Goal: Communication & Community: Answer question/provide support

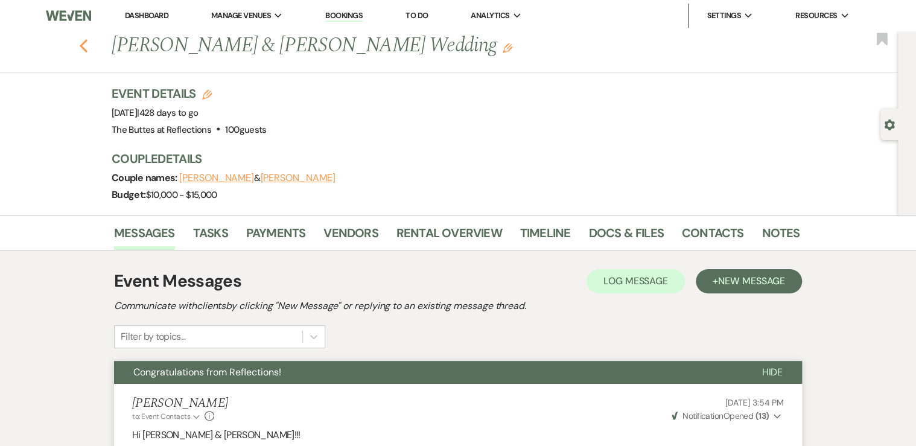
click at [86, 44] on use "button" at bounding box center [84, 45] width 8 height 13
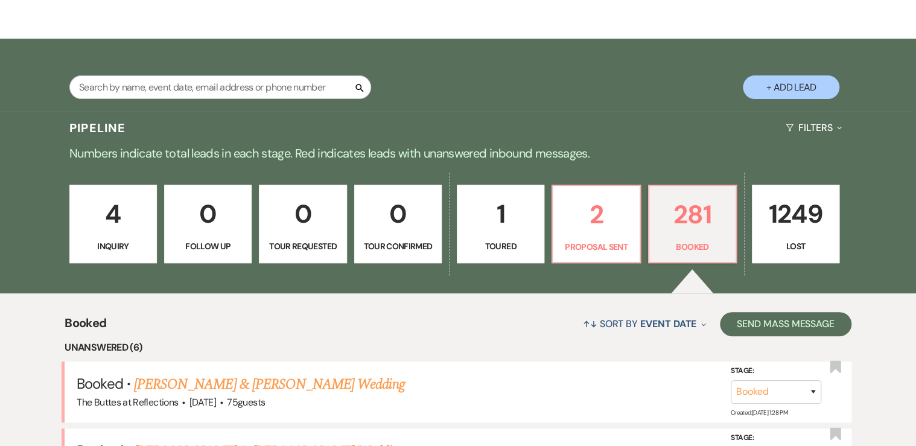
scroll to position [154, 0]
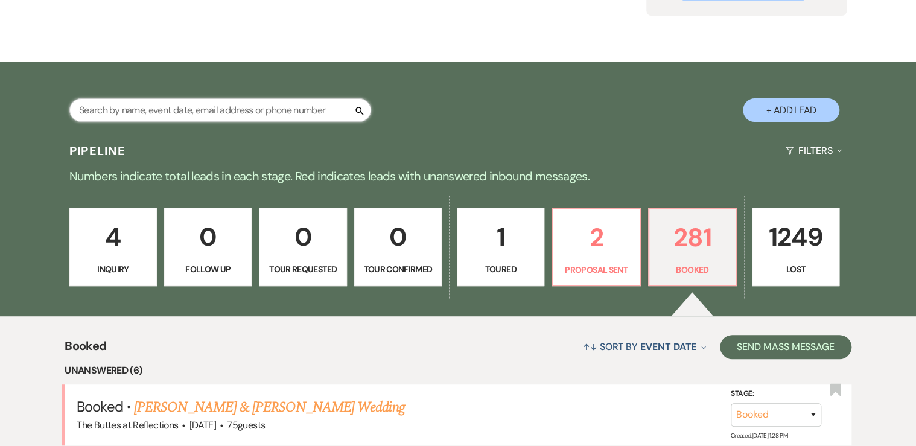
click at [145, 108] on input "text" at bounding box center [220, 110] width 302 height 24
type input "koman"
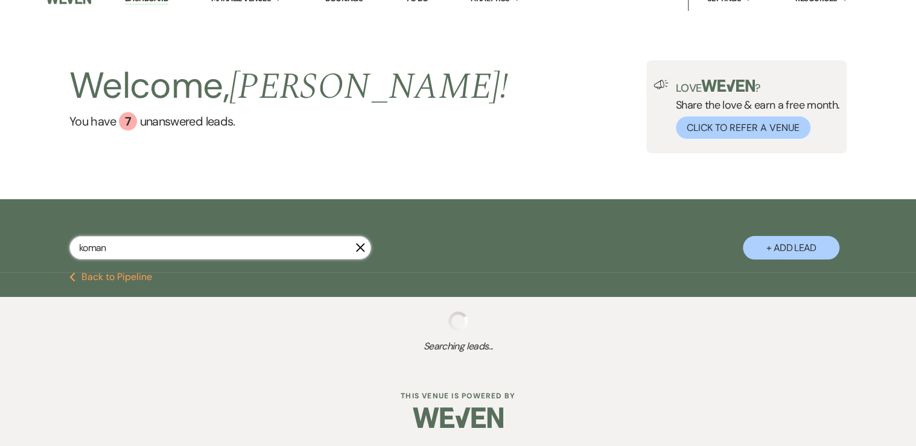
scroll to position [47, 0]
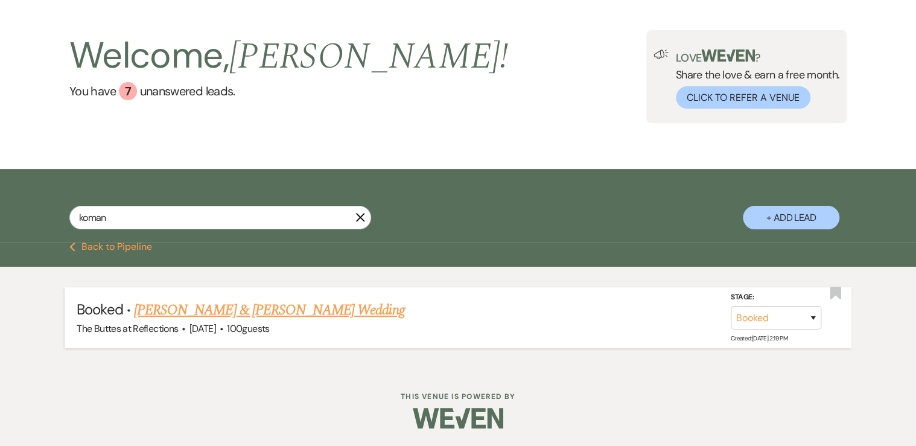
click at [185, 313] on link "[PERSON_NAME] & [PERSON_NAME] Wedding" at bounding box center [269, 310] width 270 height 22
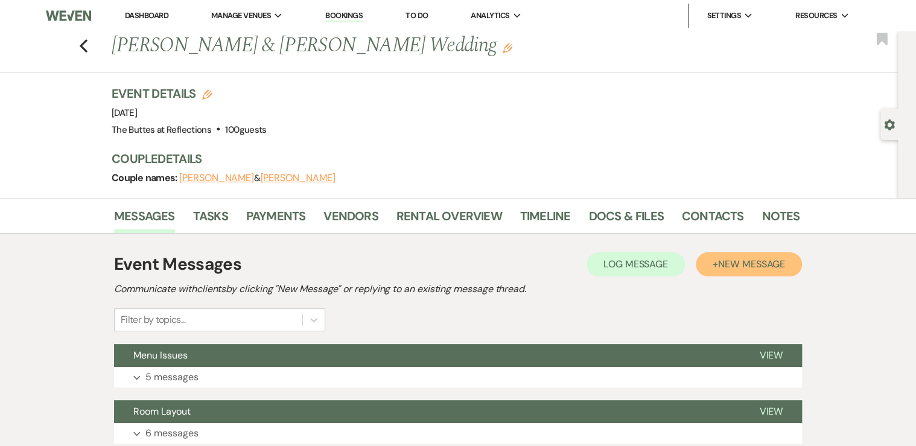
click at [745, 259] on span "New Message" at bounding box center [751, 264] width 67 height 13
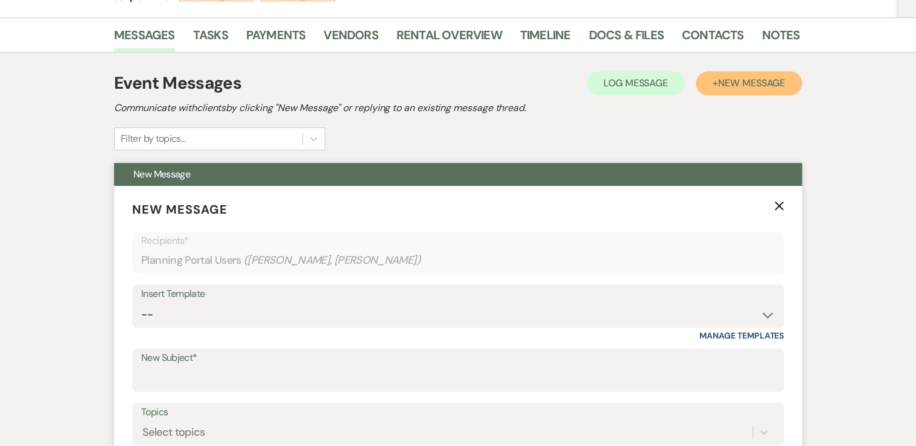
scroll to position [193, 0]
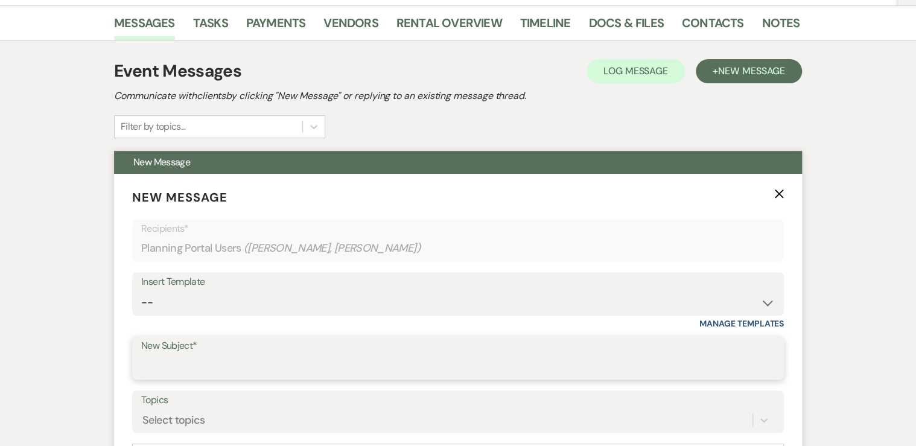
click at [171, 371] on input "New Subject*" at bounding box center [457, 367] width 633 height 24
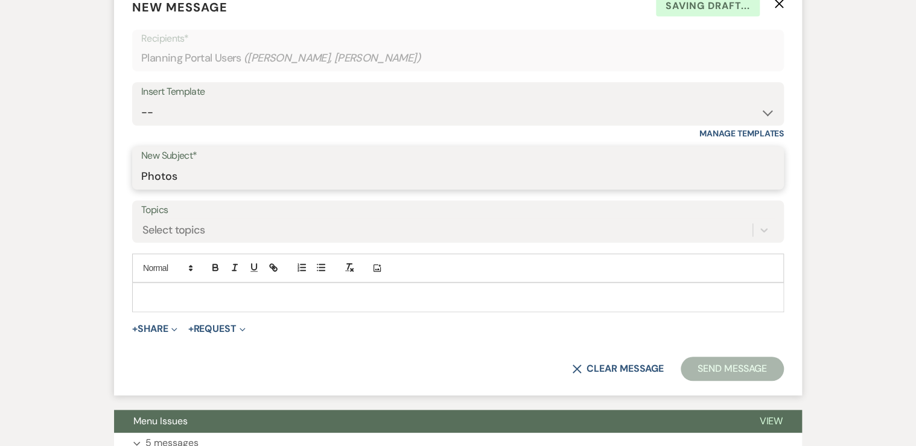
scroll to position [386, 0]
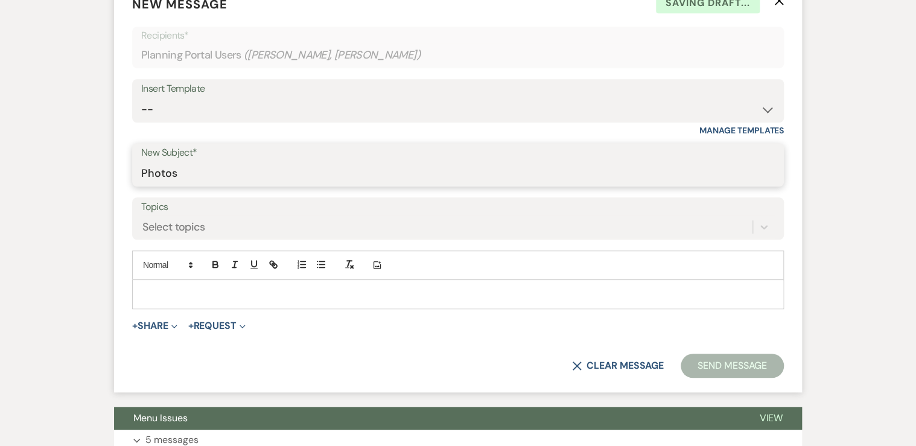
type input "Photos"
click at [159, 293] on p at bounding box center [458, 293] width 632 height 13
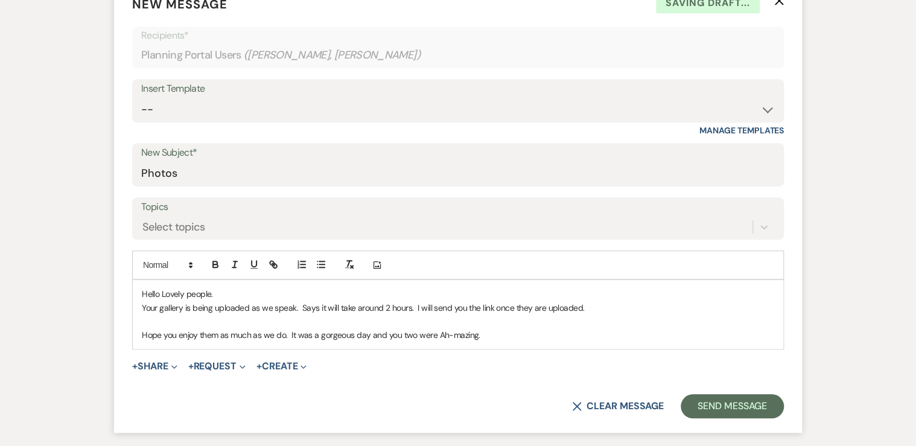
click at [485, 335] on p "Hope you enjoy them as much as we do. It was a gorgeous day and you two were Ah…" at bounding box center [458, 334] width 632 height 13
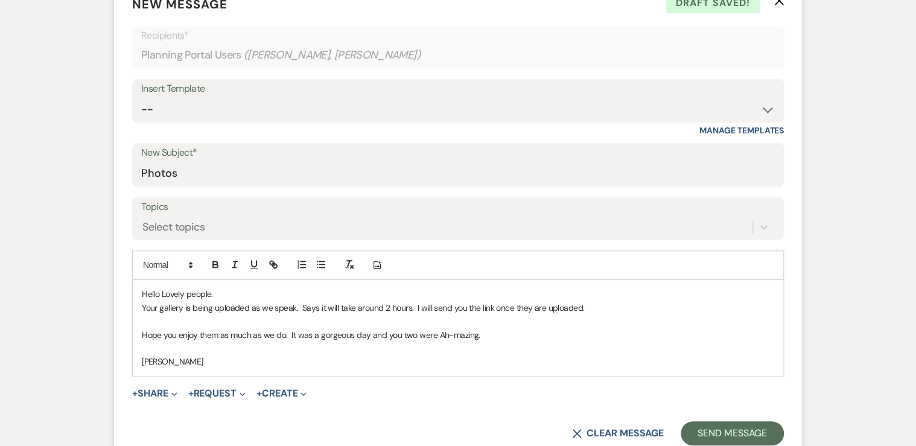
click at [337, 363] on p "[PERSON_NAME]" at bounding box center [458, 361] width 632 height 13
click at [720, 429] on button "Send Message" at bounding box center [731, 433] width 103 height 24
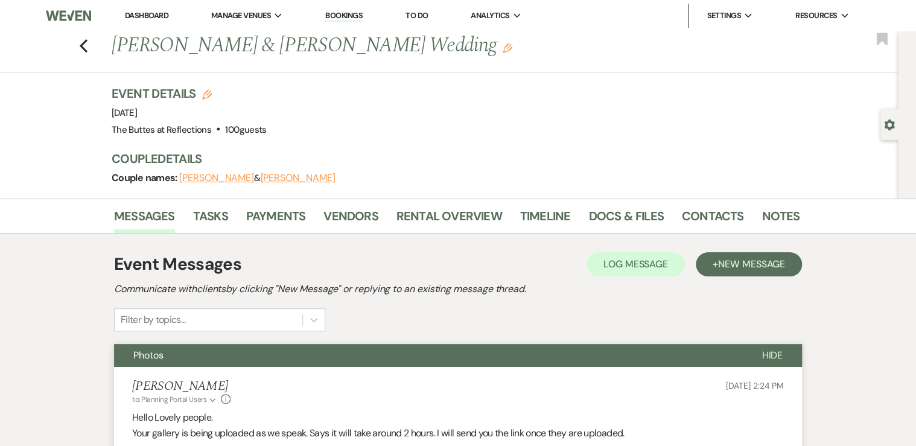
click at [138, 14] on link "Dashboard" at bounding box center [146, 15] width 43 height 10
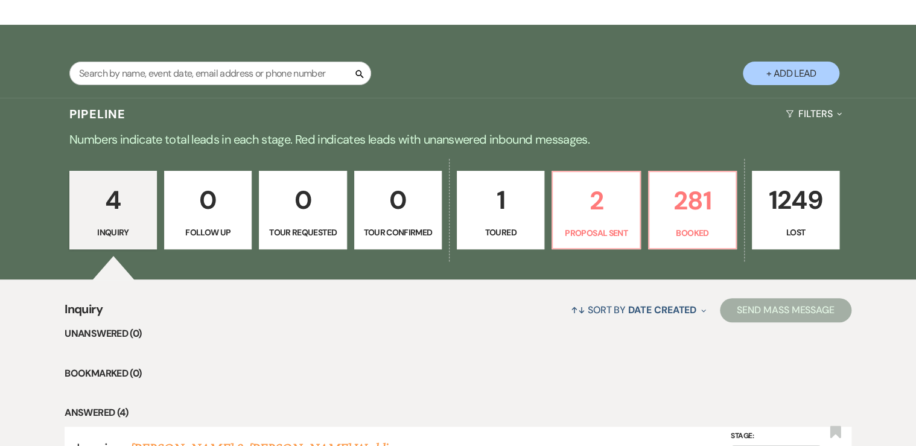
scroll to position [193, 0]
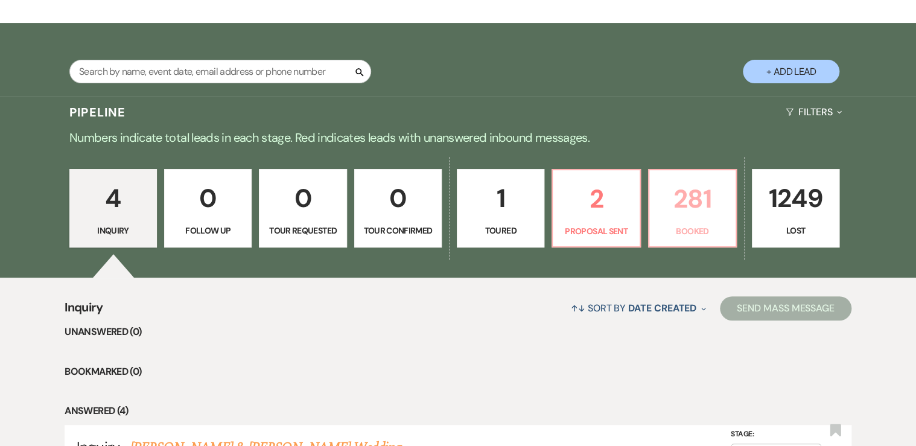
click at [683, 216] on p "281" at bounding box center [692, 199] width 72 height 40
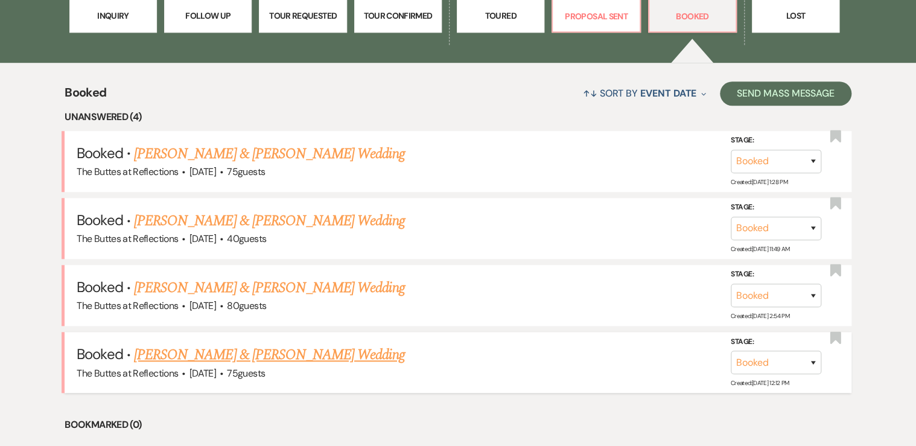
scroll to position [386, 0]
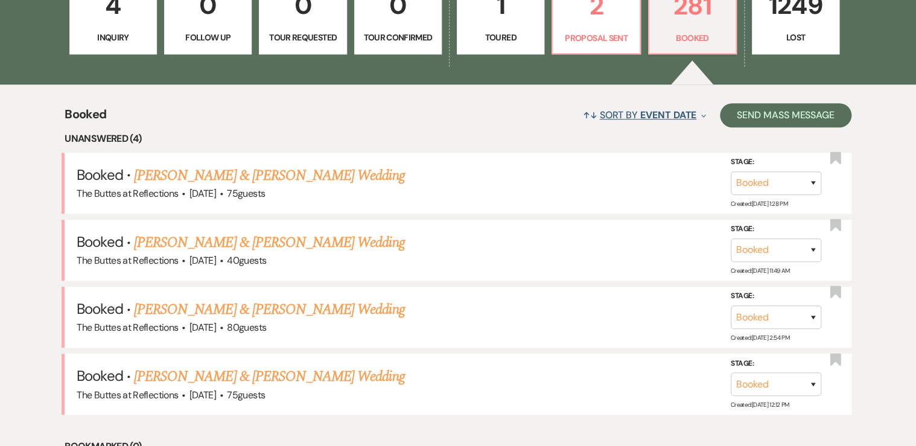
click at [644, 111] on span "Event Date" at bounding box center [668, 115] width 56 height 13
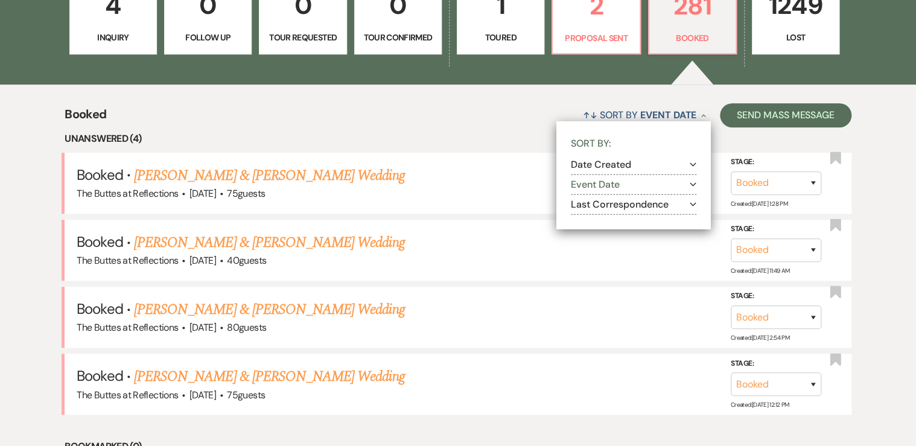
click at [601, 204] on button "Last Correspondence Expand" at bounding box center [633, 205] width 125 height 10
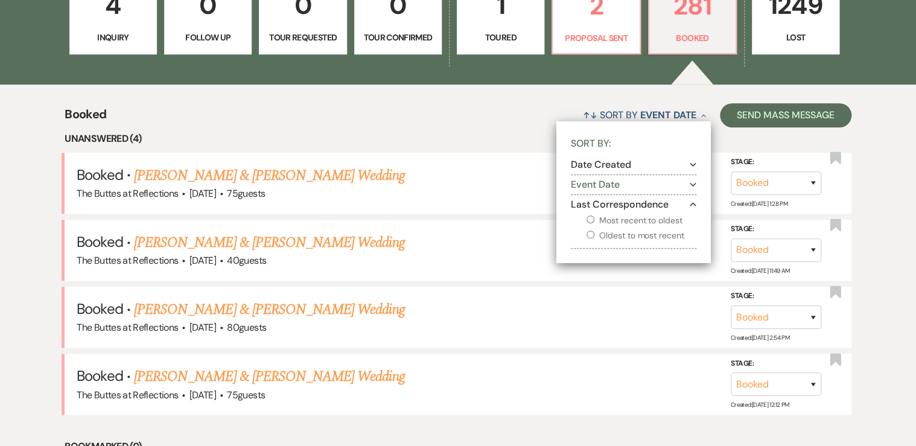
click at [601, 220] on label "Most recent to oldest" at bounding box center [641, 220] width 110 height 15
click at [594, 220] on input "Most recent to oldest" at bounding box center [590, 219] width 8 height 8
radio input "true"
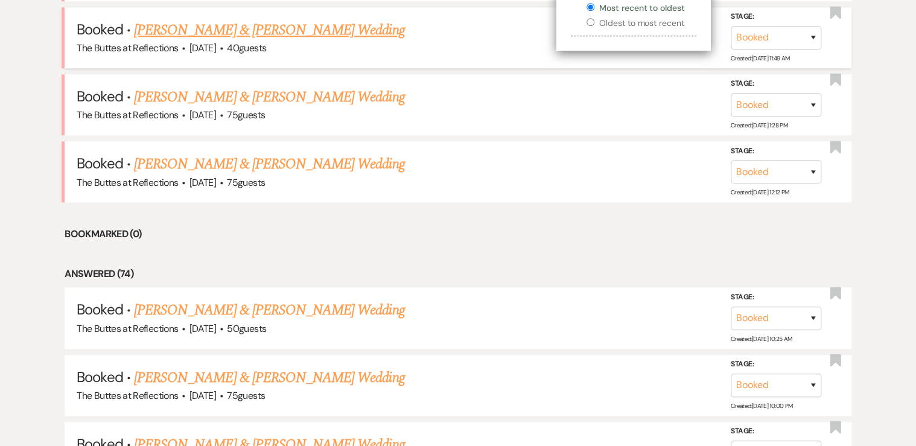
scroll to position [627, 0]
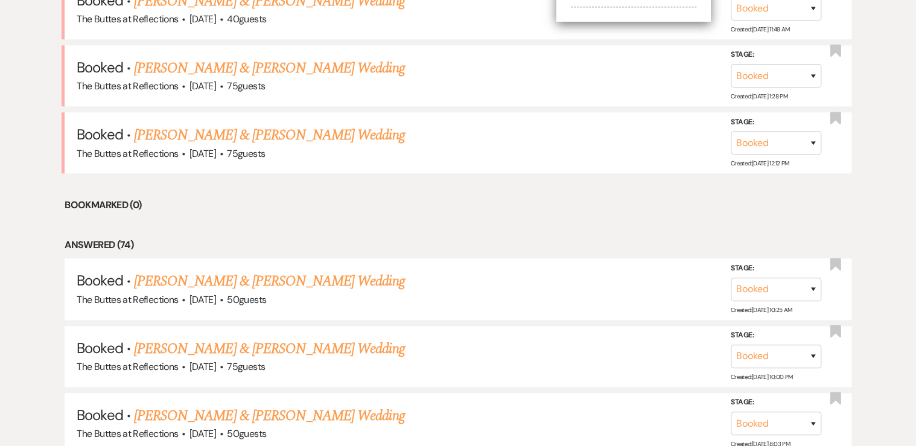
drag, startPoint x: 222, startPoint y: 346, endPoint x: 229, endPoint y: 343, distance: 7.6
click at [222, 346] on link "[PERSON_NAME] & [PERSON_NAME] Wedding" at bounding box center [269, 349] width 270 height 22
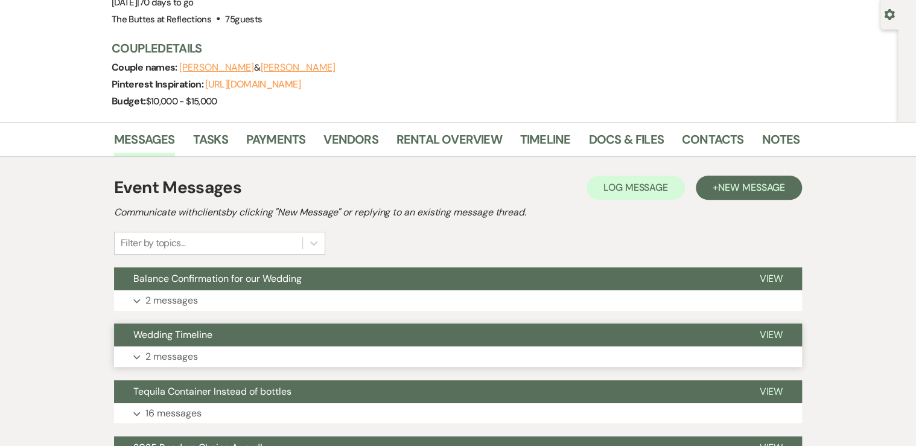
scroll to position [145, 0]
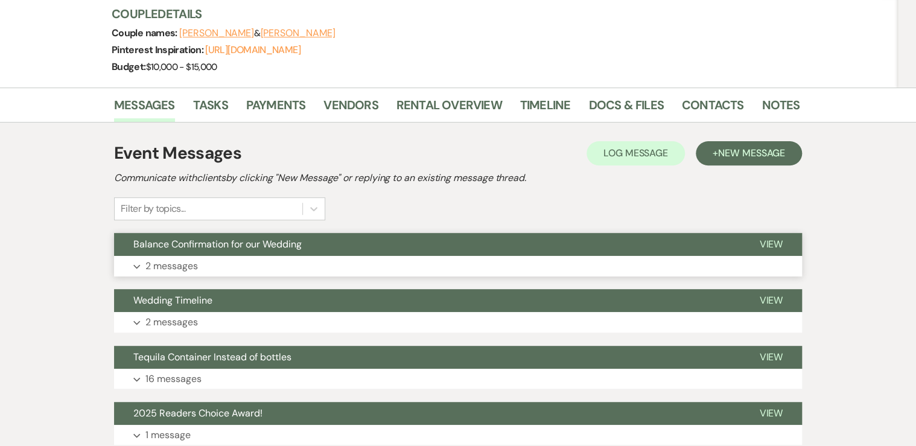
click at [162, 264] on p "2 messages" at bounding box center [171, 266] width 52 height 16
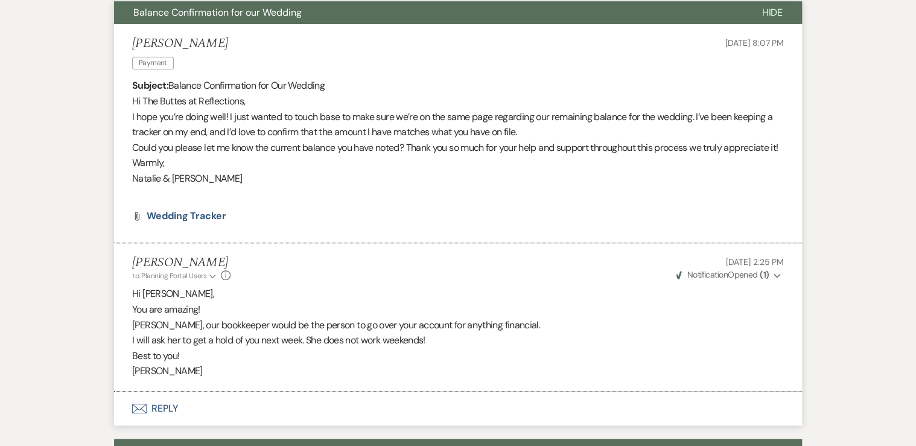
scroll to position [434, 0]
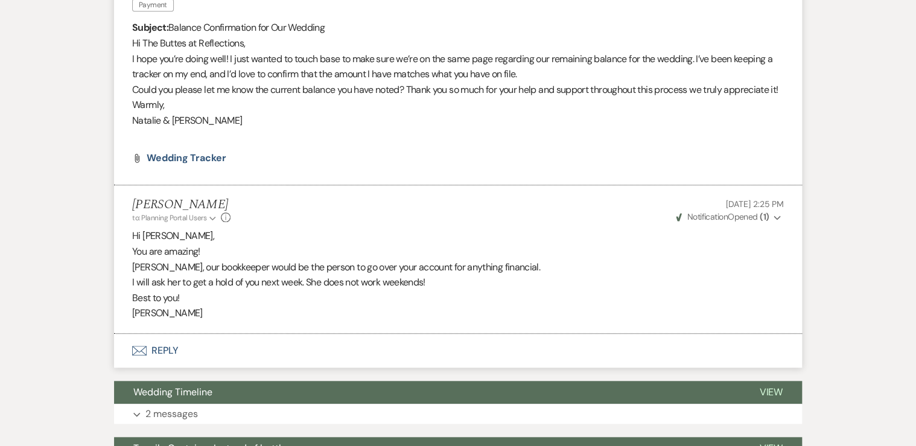
click at [153, 362] on button "Envelope Reply" at bounding box center [458, 351] width 688 height 34
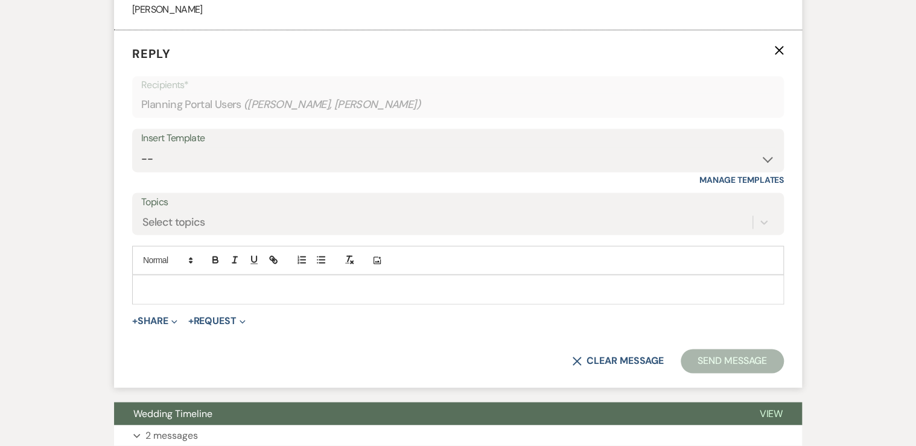
scroll to position [738, 0]
click at [144, 295] on p at bounding box center [458, 288] width 632 height 13
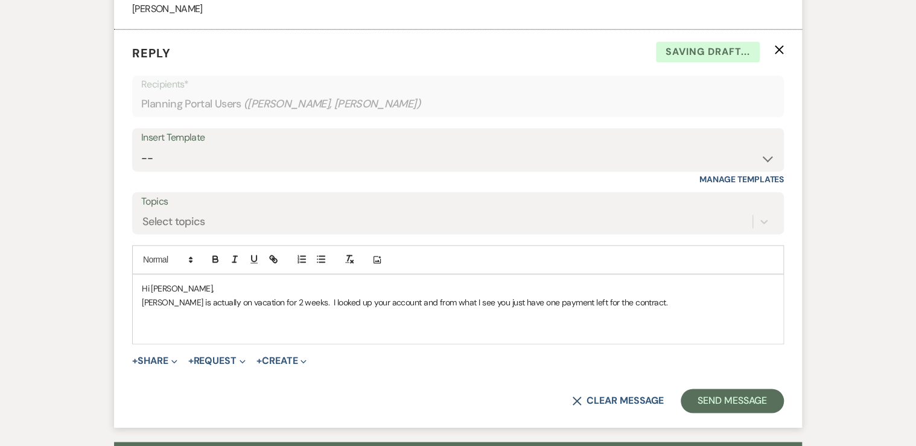
click at [645, 309] on p "[PERSON_NAME] is actually on vacation for 2 weeks. I looked up your account and…" at bounding box center [458, 302] width 632 height 13
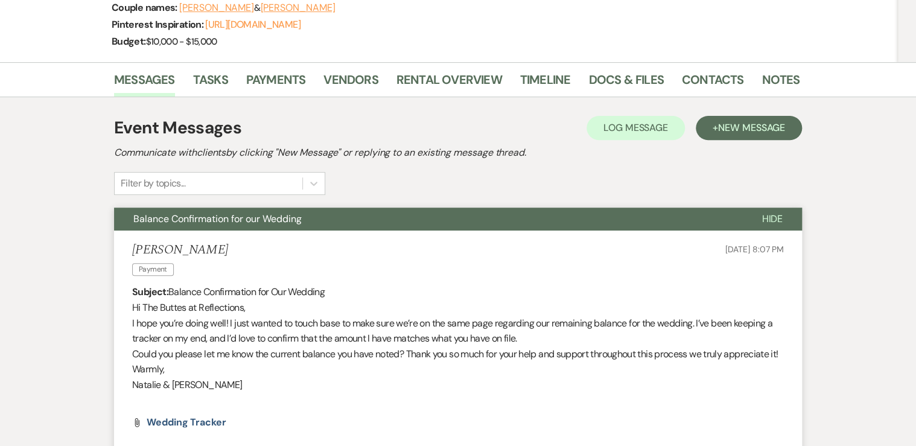
scroll to position [159, 0]
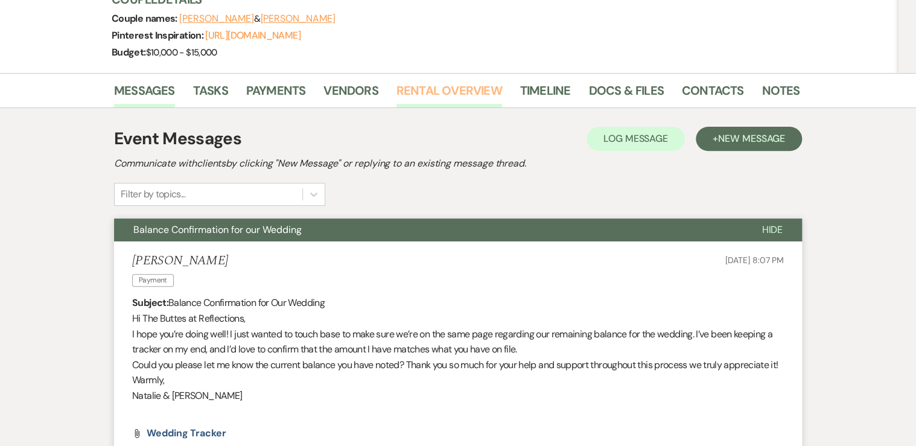
click at [441, 92] on link "Rental Overview" at bounding box center [449, 94] width 106 height 27
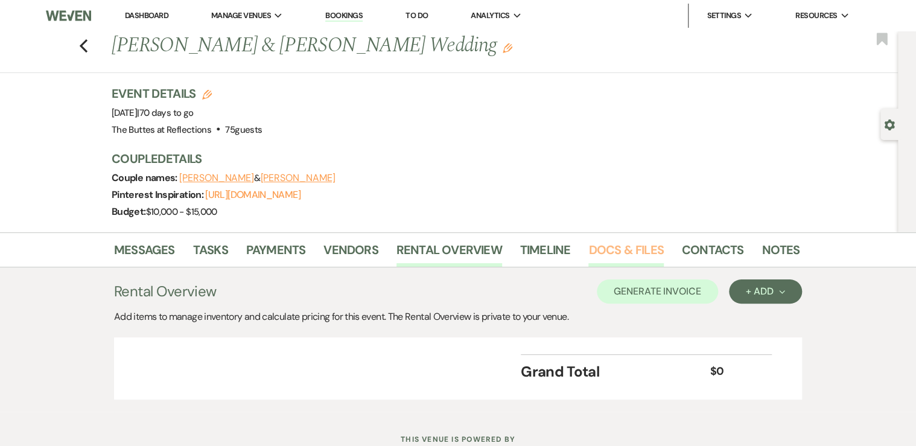
click at [611, 250] on link "Docs & Files" at bounding box center [625, 253] width 75 height 27
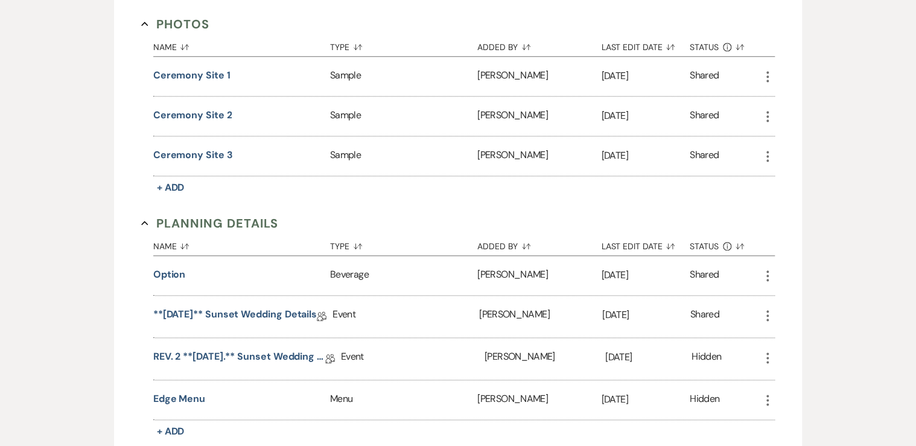
scroll to position [579, 0]
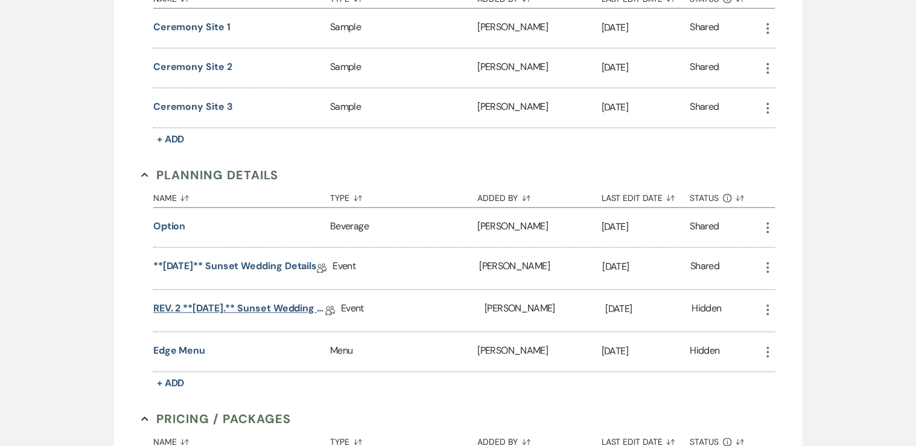
click at [230, 301] on link "REV. 2 **[DATE].** Sunset Wedding Details" at bounding box center [239, 310] width 172 height 19
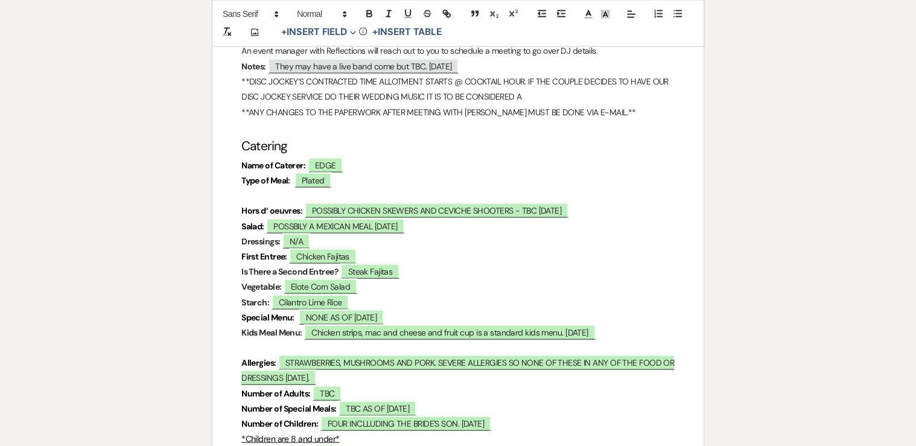
scroll to position [3378, 0]
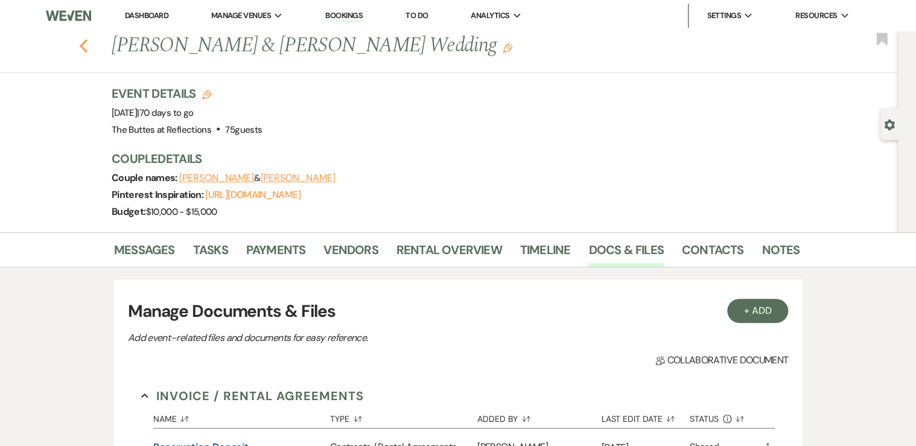
click at [84, 43] on icon "Previous" at bounding box center [83, 46] width 9 height 14
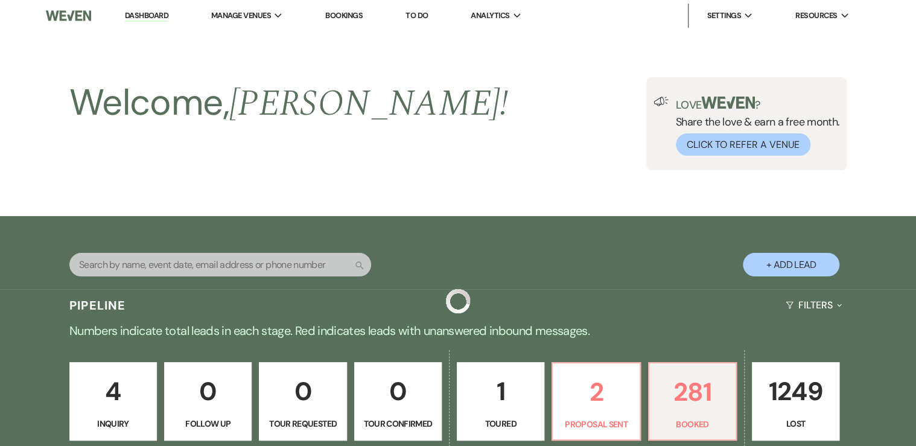
scroll to position [627, 0]
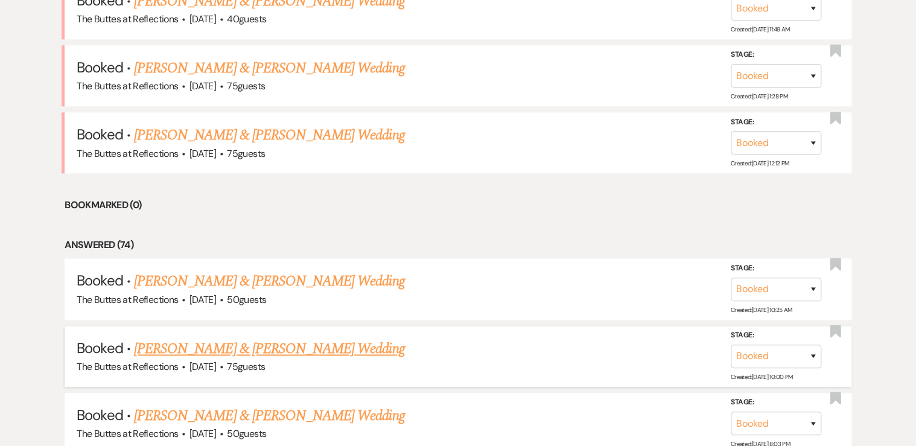
click at [218, 347] on link "[PERSON_NAME] & [PERSON_NAME] Wedding" at bounding box center [269, 349] width 270 height 22
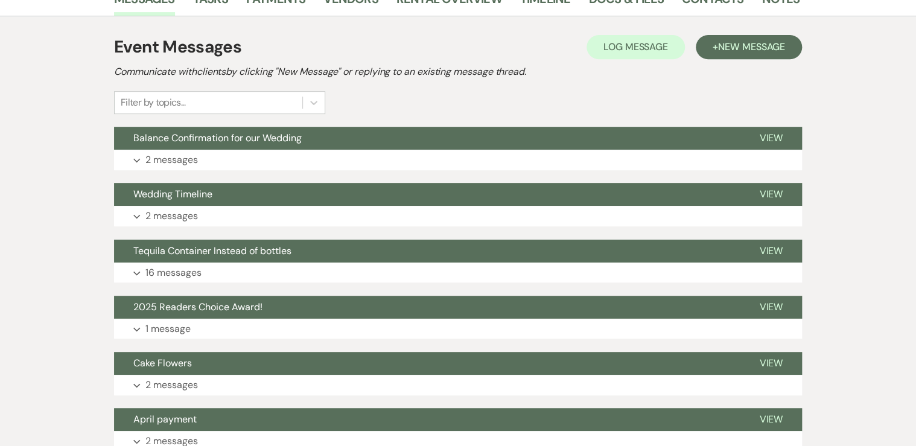
scroll to position [241, 0]
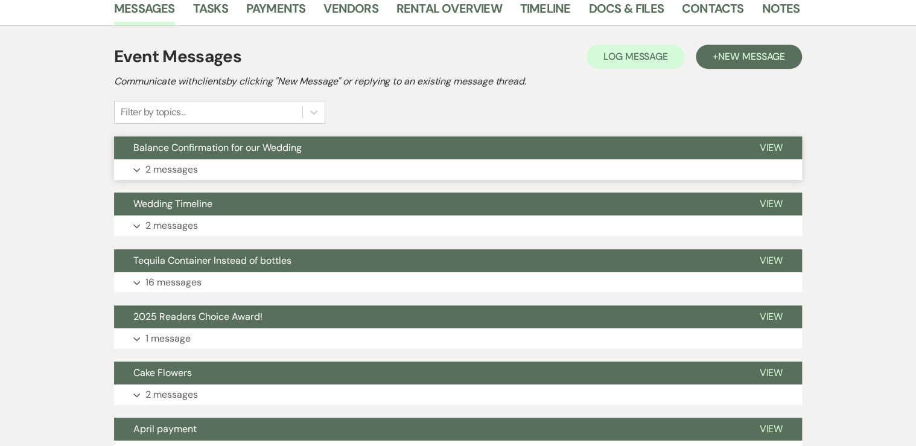
click at [167, 171] on p "2 messages" at bounding box center [171, 170] width 52 height 16
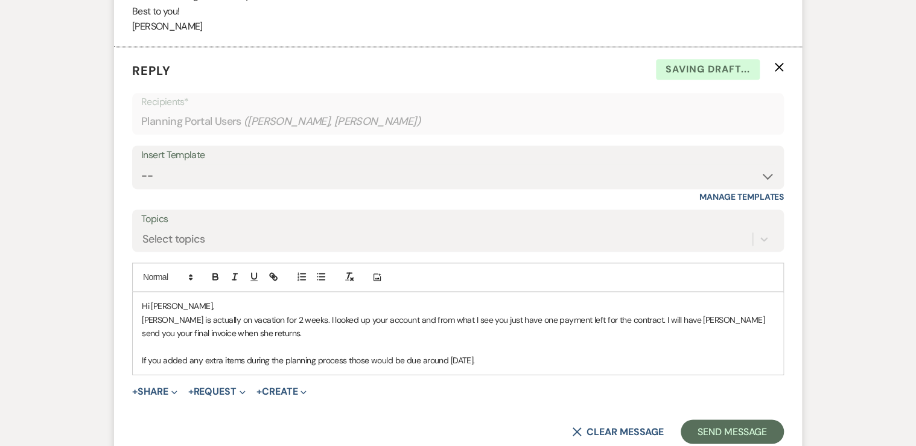
scroll to position [771, 0]
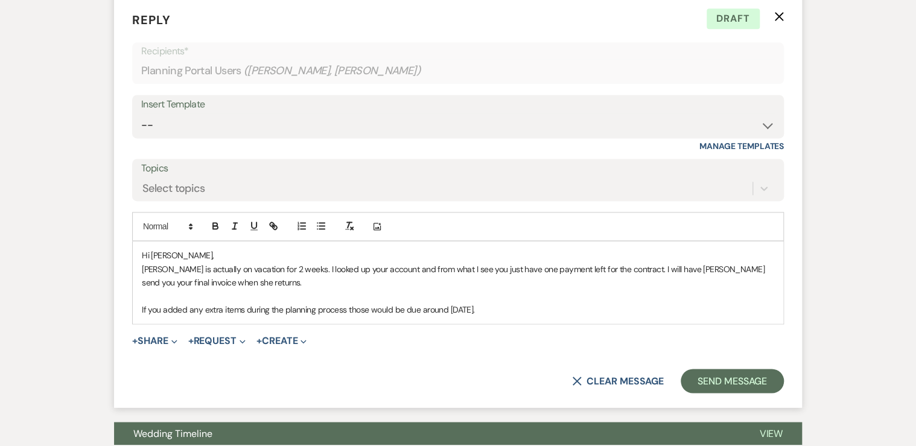
click at [488, 316] on p "If you added any extra items during the planning process those would be due aro…" at bounding box center [458, 309] width 632 height 13
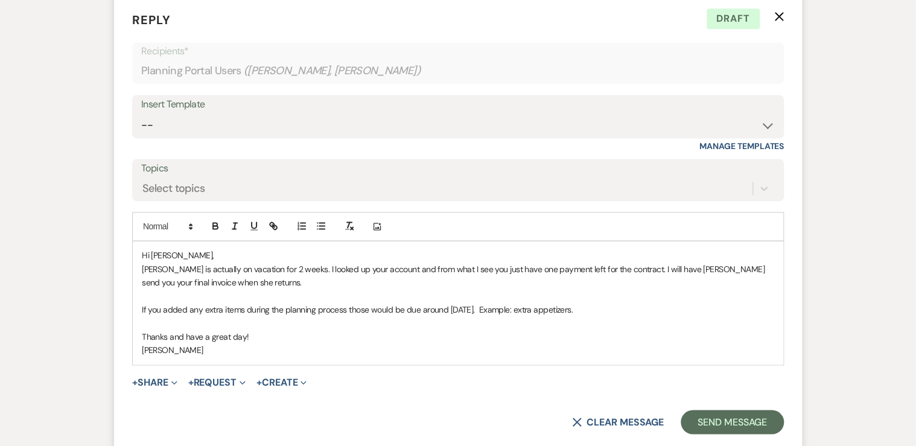
drag, startPoint x: 140, startPoint y: 321, endPoint x: 581, endPoint y: 321, distance: 441.5
click at [581, 321] on div "Hi [PERSON_NAME], [PERSON_NAME] is actually on vacation for 2 weeks. I looked u…" at bounding box center [458, 302] width 650 height 122
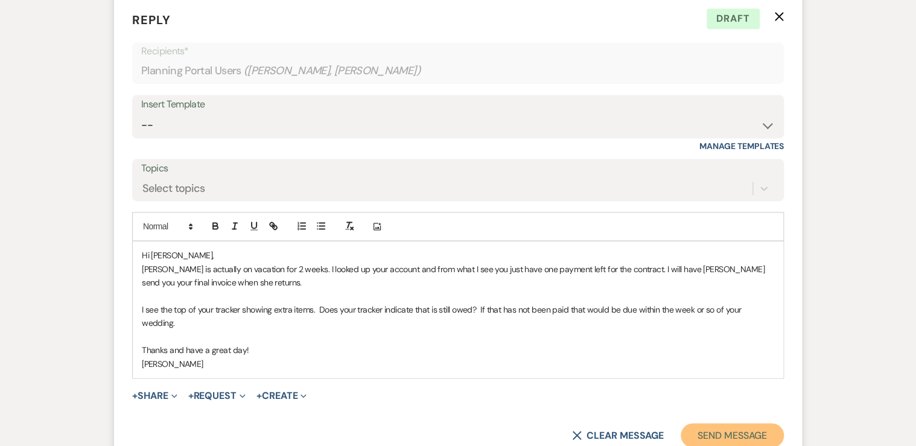
click at [715, 437] on button "Send Message" at bounding box center [731, 435] width 103 height 24
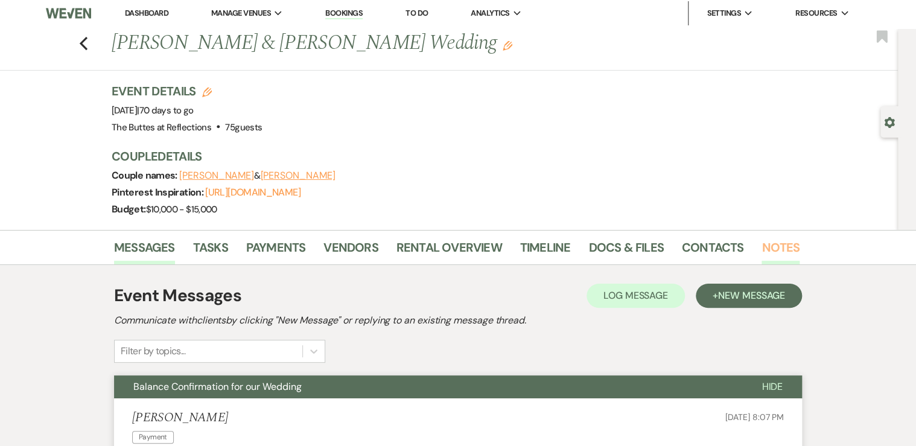
scroll to position [0, 0]
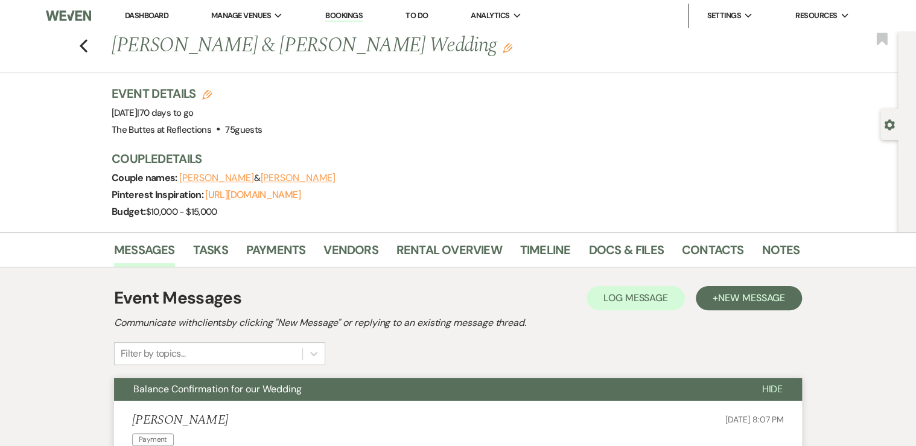
click at [140, 16] on link "Dashboard" at bounding box center [146, 15] width 43 height 10
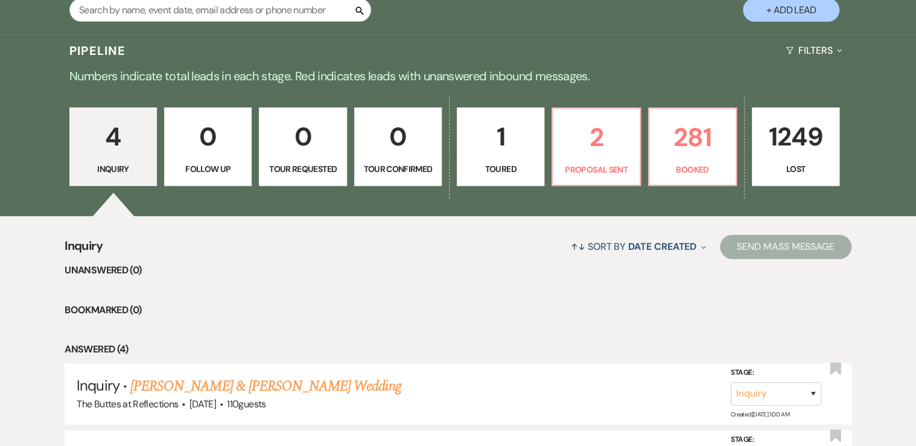
scroll to position [241, 0]
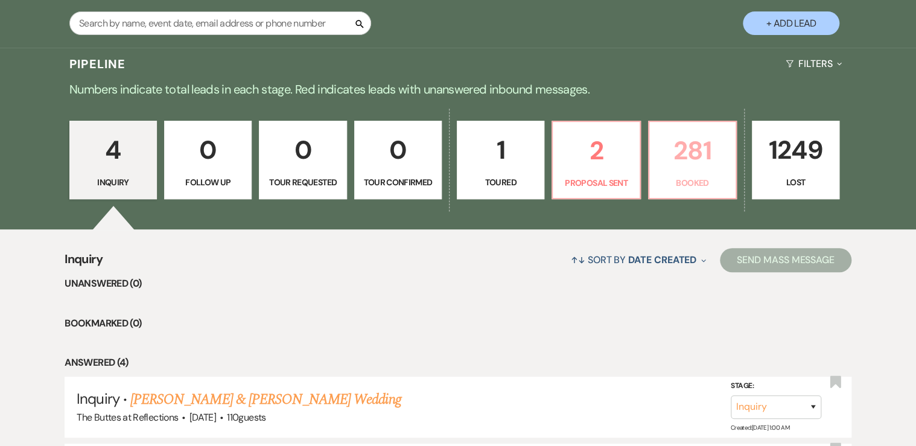
click at [675, 171] on link "281 Booked" at bounding box center [692, 160] width 89 height 78
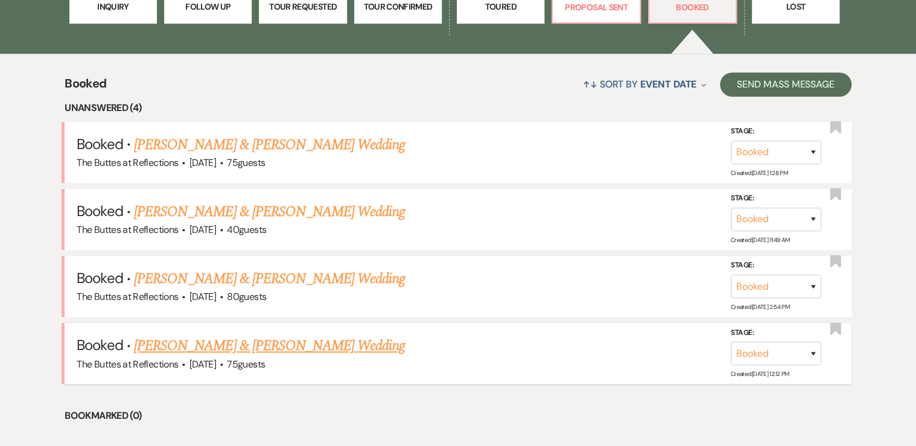
scroll to position [434, 0]
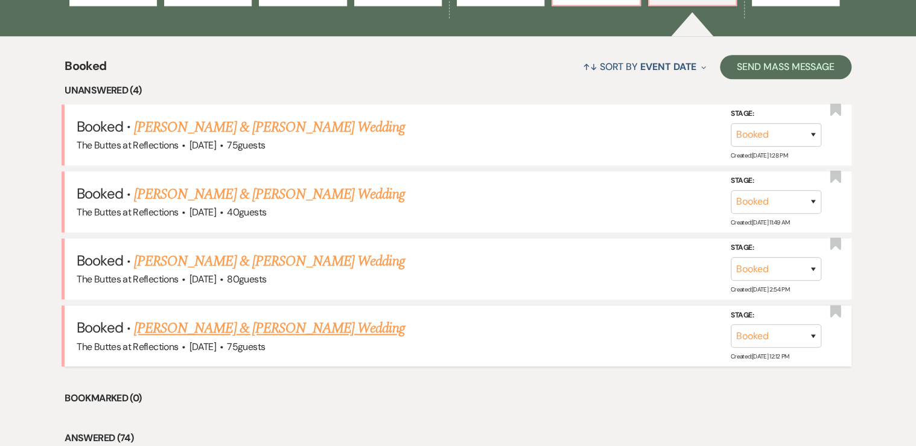
click at [176, 323] on link "[PERSON_NAME] & [PERSON_NAME] Wedding" at bounding box center [269, 328] width 270 height 22
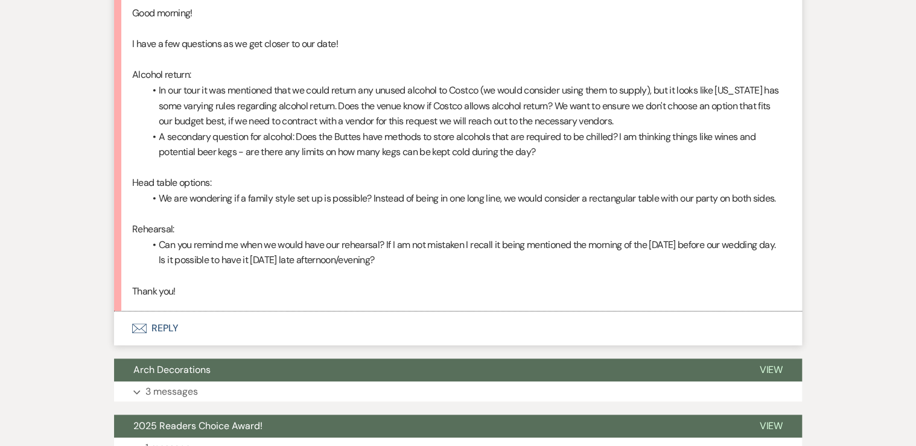
scroll to position [338, 0]
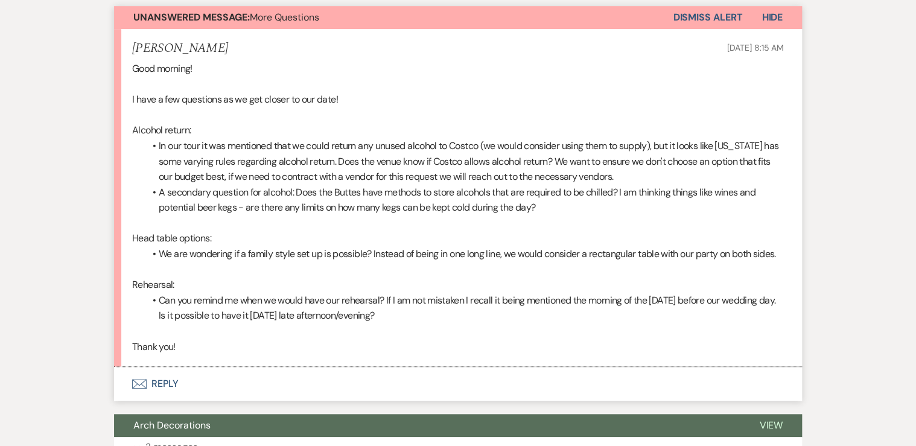
click at [160, 381] on button "Envelope Reply" at bounding box center [458, 384] width 688 height 34
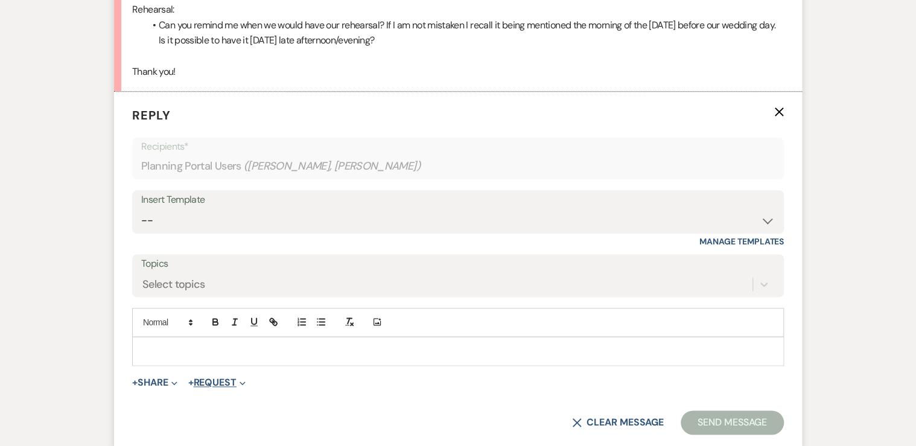
scroll to position [659, 0]
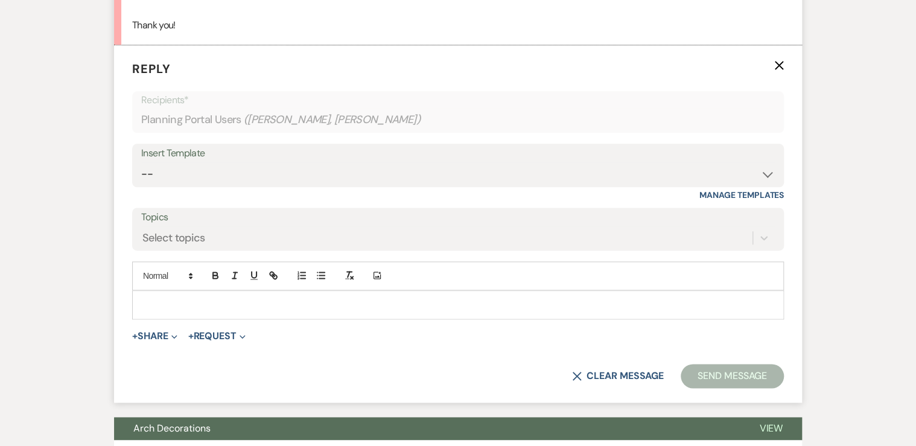
click at [159, 300] on p at bounding box center [458, 304] width 632 height 13
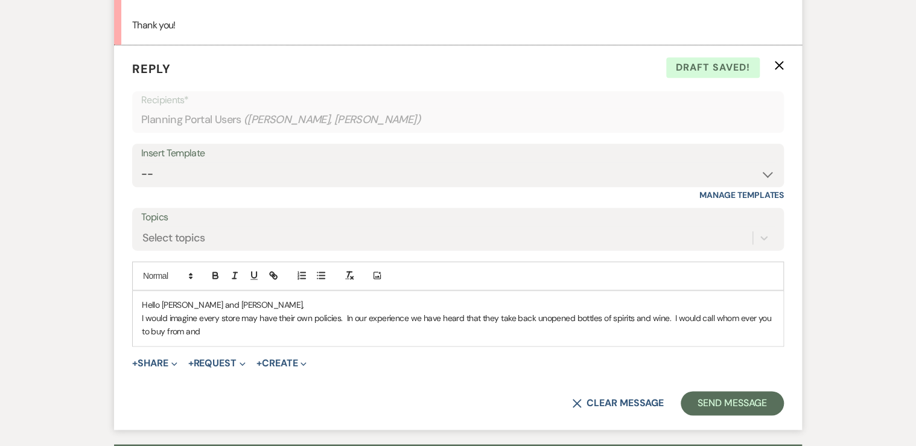
click at [209, 331] on p "I would imagine every store may have their own policies. In our experience we h…" at bounding box center [458, 324] width 632 height 27
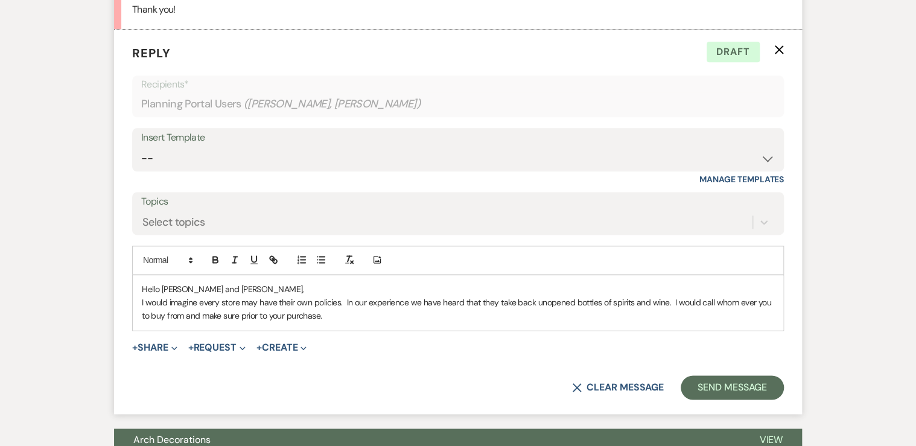
scroll to position [707, 0]
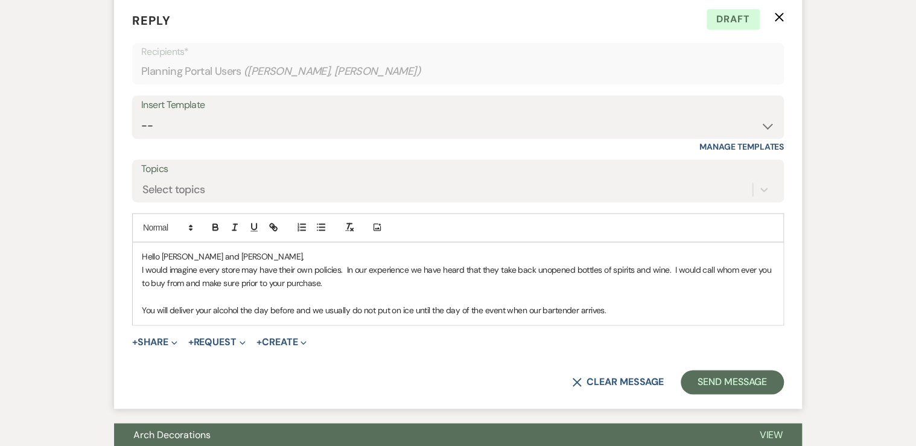
click at [138, 268] on div "Hello [PERSON_NAME] and [PERSON_NAME], I would imagine every store may have the…" at bounding box center [458, 283] width 650 height 82
drag, startPoint x: 198, startPoint y: 280, endPoint x: 204, endPoint y: 276, distance: 7.4
click at [205, 280] on p "Great questions. I would imagine every store may have their own policies. In ou…" at bounding box center [458, 276] width 632 height 27
click at [402, 282] on p "Great questions. I would imagine every store may have their own policies. In ou…" at bounding box center [458, 276] width 632 height 27
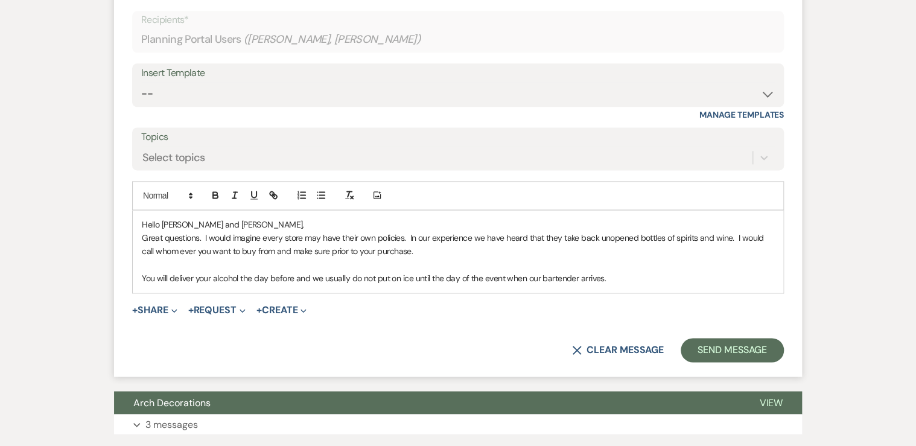
scroll to position [756, 0]
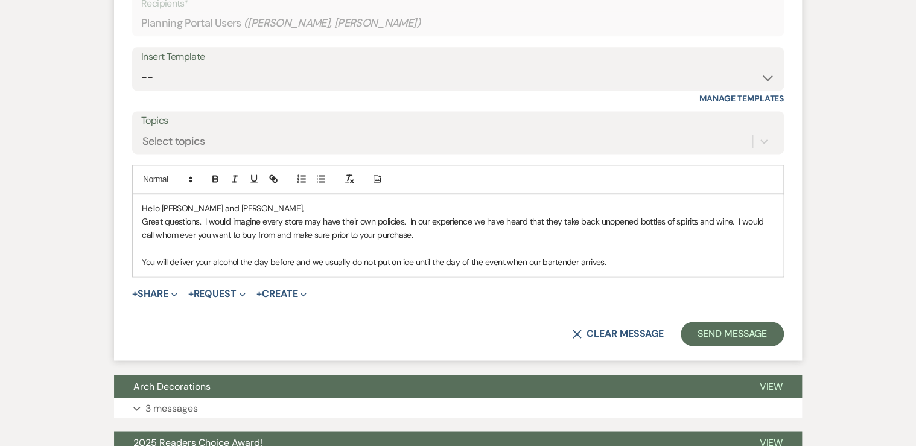
click at [611, 262] on p "You will deliver your alcohol the day before and we usually do not put on ice u…" at bounding box center [458, 261] width 632 height 13
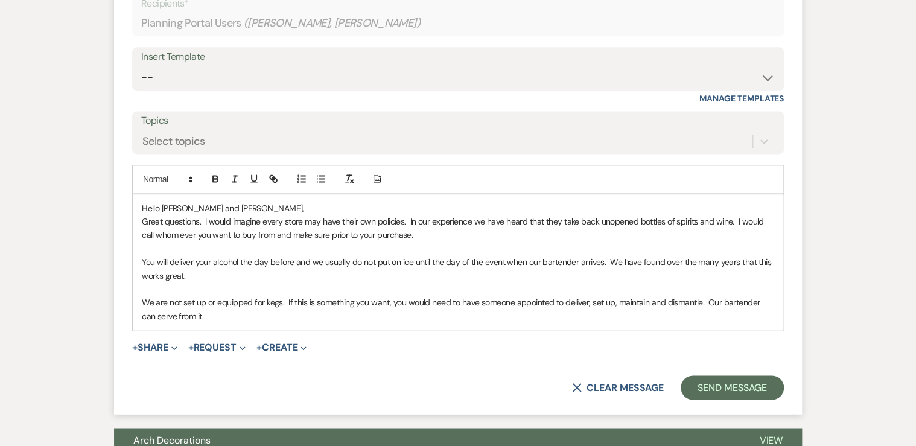
click at [197, 314] on p "We are not set up or equipped for kegs. If this is something you want, you woul…" at bounding box center [458, 309] width 632 height 27
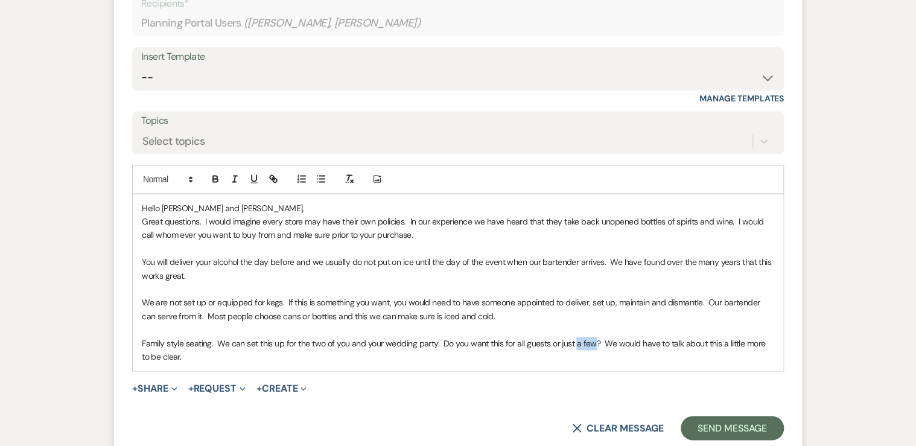
drag, startPoint x: 573, startPoint y: 341, endPoint x: 590, endPoint y: 341, distance: 17.5
click at [590, 341] on p "Family style seating. We can set this up for the two of you and your wedding pa…" at bounding box center [458, 350] width 632 height 27
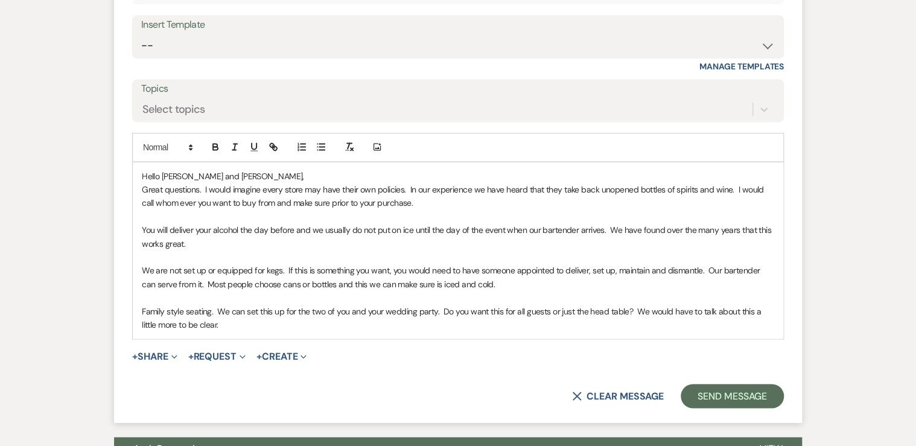
scroll to position [804, 0]
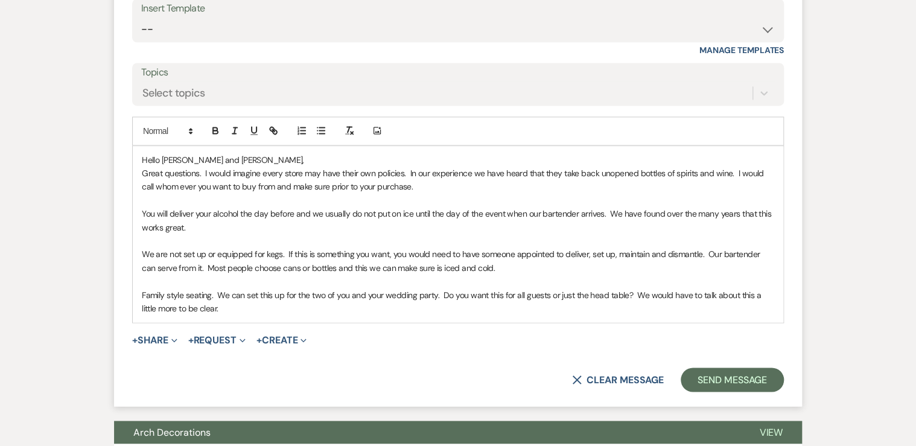
click at [142, 251] on p "We are not set up or equipped for kegs. If this is something you want, you woul…" at bounding box center [458, 260] width 632 height 27
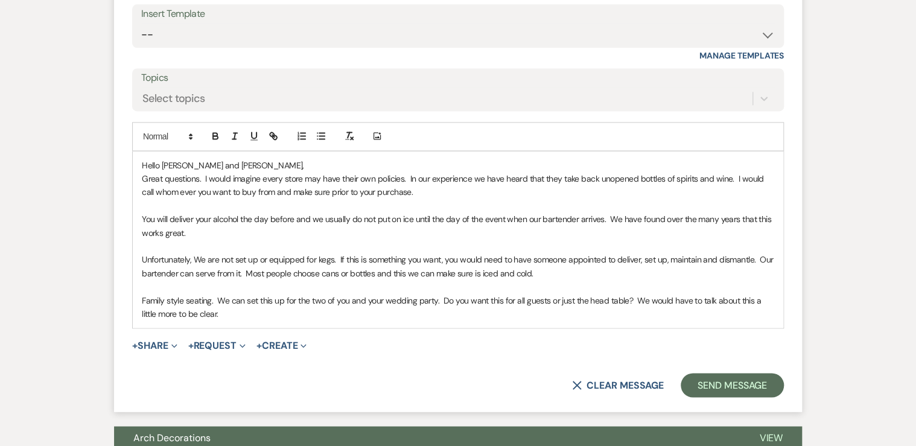
scroll to position [820, 0]
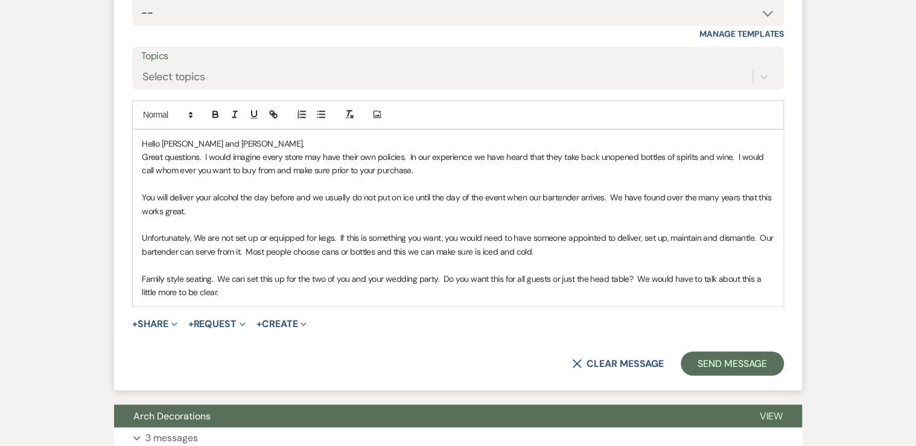
click at [220, 293] on p "Family style seating. We can set this up for the two of you and your wedding pa…" at bounding box center [458, 285] width 632 height 27
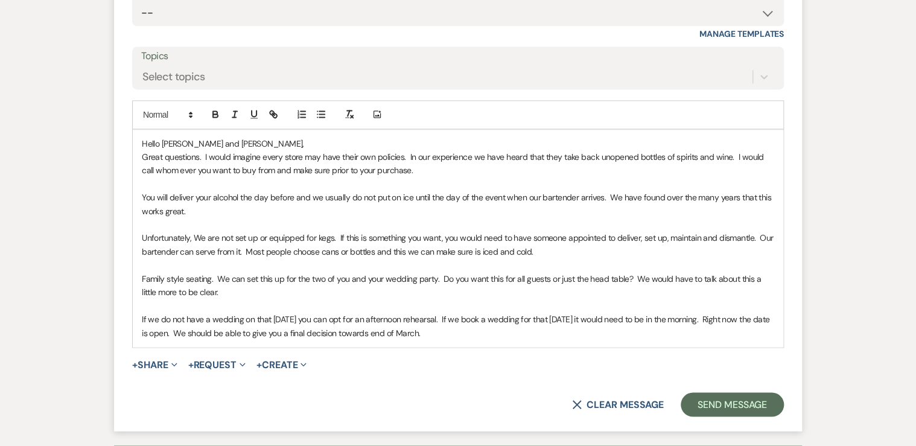
click at [200, 154] on p "Great questions. I would imagine every store may have their own policies. In ou…" at bounding box center [458, 163] width 632 height 27
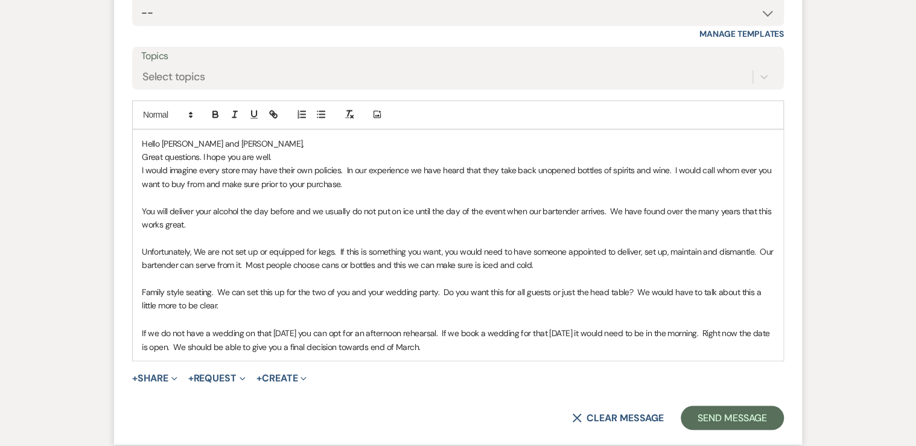
click at [259, 182] on p "I would imagine every store may have their own policies. In our experience we h…" at bounding box center [458, 176] width 632 height 27
click at [417, 181] on p "I would imagine every store may have their own policies. In our experience we h…" at bounding box center [458, 176] width 632 height 27
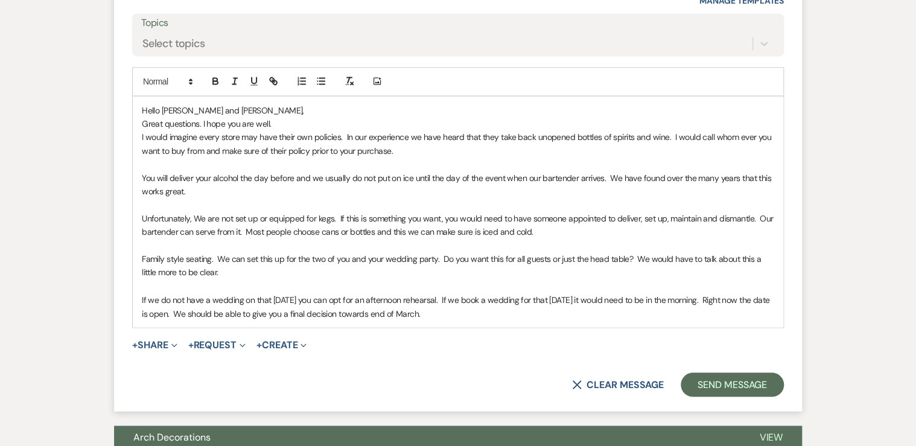
scroll to position [869, 0]
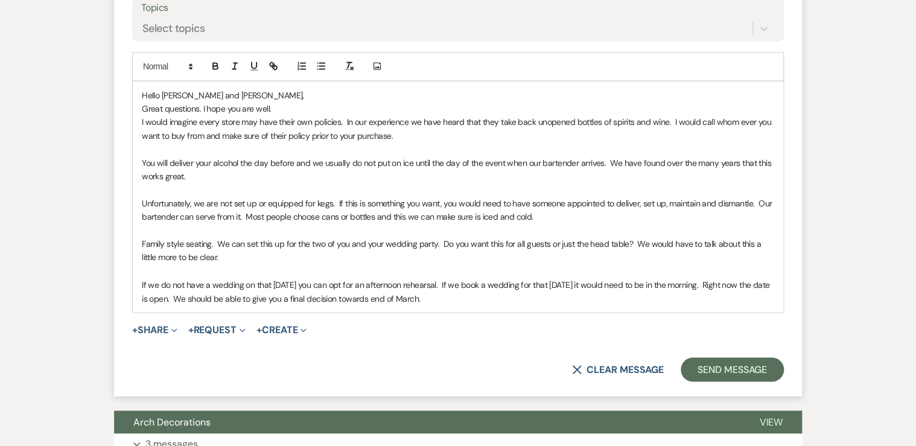
click at [747, 203] on p "Unfortunately, we are not set up or equipped for kegs. If this is something you…" at bounding box center [458, 210] width 632 height 27
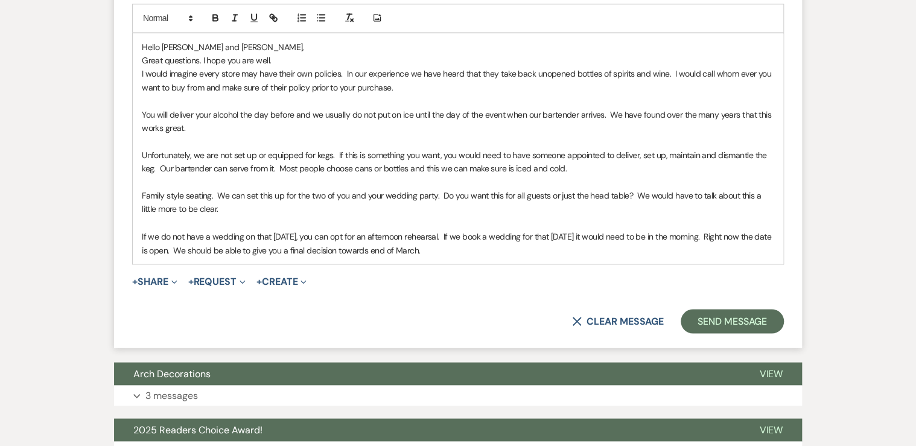
click at [689, 234] on p "If we do not have a wedding on that [DATE], you can opt for an afternoon rehear…" at bounding box center [458, 242] width 632 height 27
click at [473, 247] on p "If we do not have a wedding on that [DATE], you can opt for an afternoon rehear…" at bounding box center [458, 242] width 632 height 27
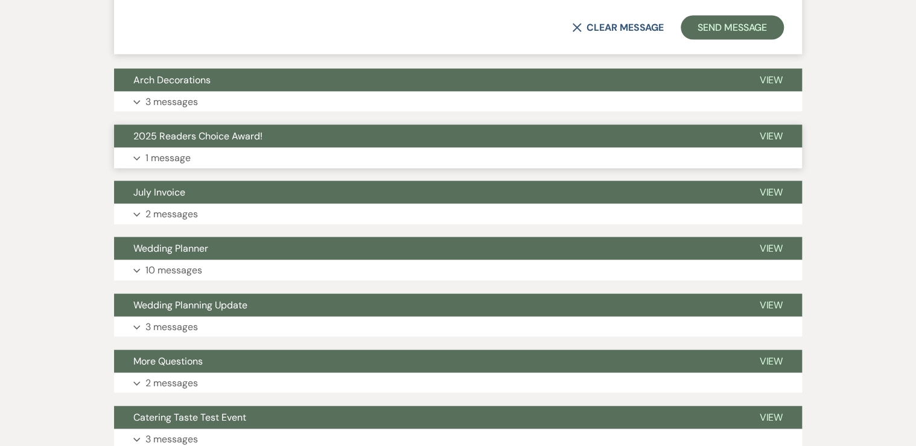
scroll to position [1255, 0]
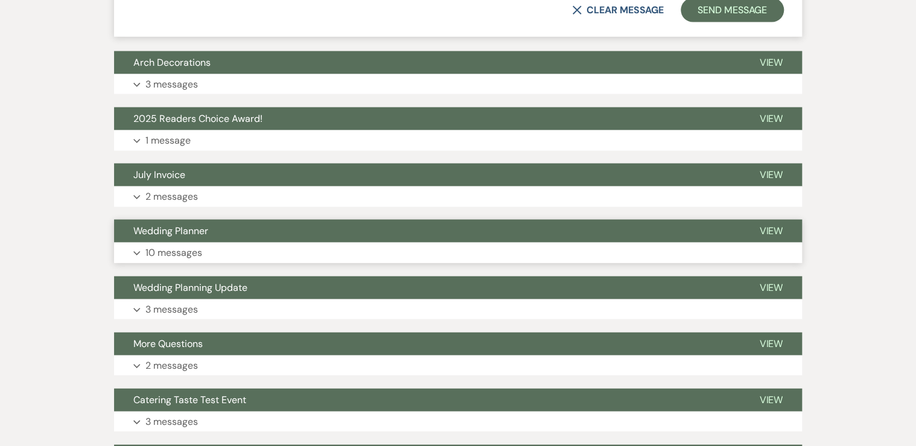
click at [194, 248] on p "10 messages" at bounding box center [173, 253] width 57 height 16
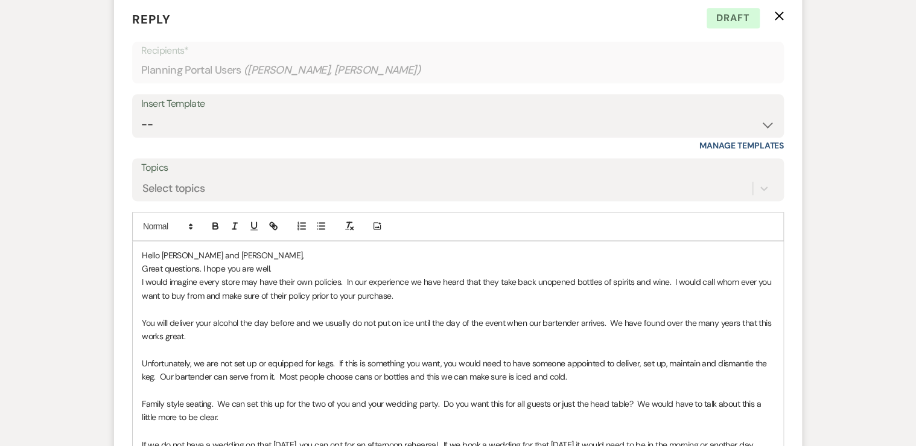
scroll to position [772, 0]
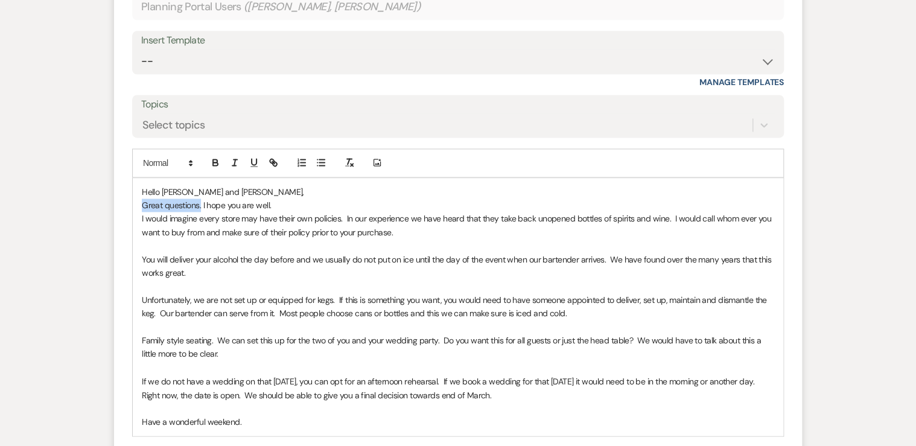
drag, startPoint x: 201, startPoint y: 203, endPoint x: 116, endPoint y: 206, distance: 84.5
click at [116, 206] on form "Reply X Draft Recipients* Planning Portal Users ( [PERSON_NAME], [PERSON_NAME] …" at bounding box center [458, 225] width 688 height 587
click at [230, 204] on p "I hope you are well." at bounding box center [458, 204] width 632 height 13
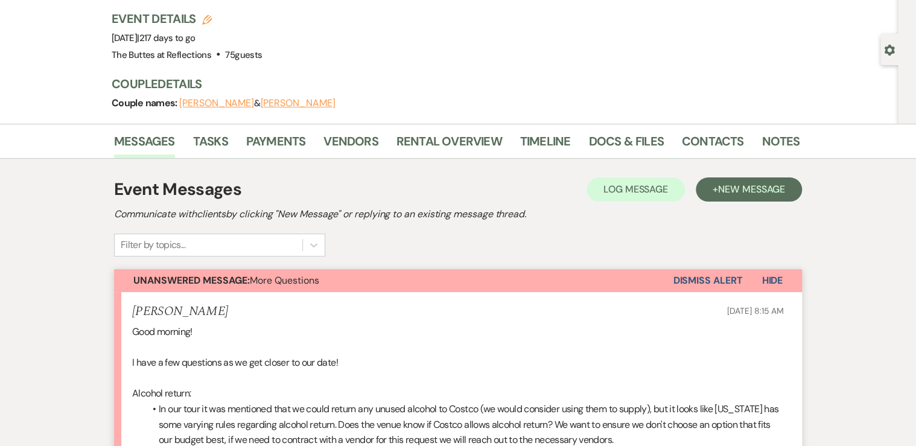
scroll to position [48, 0]
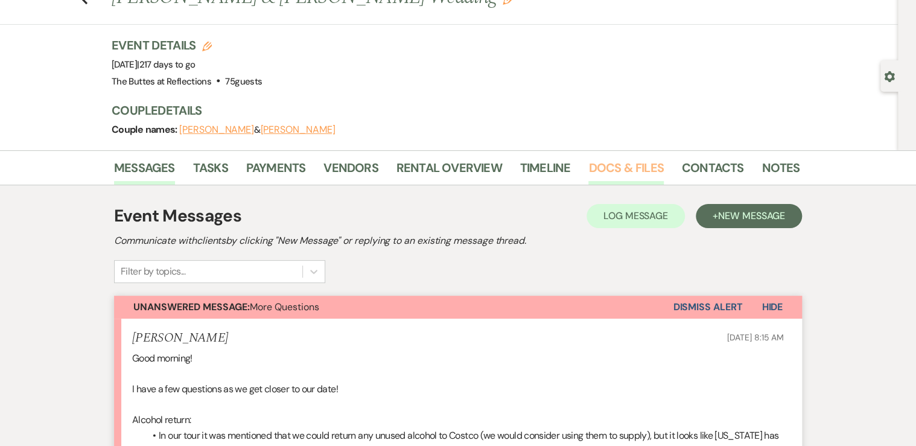
click at [634, 167] on link "Docs & Files" at bounding box center [625, 171] width 75 height 27
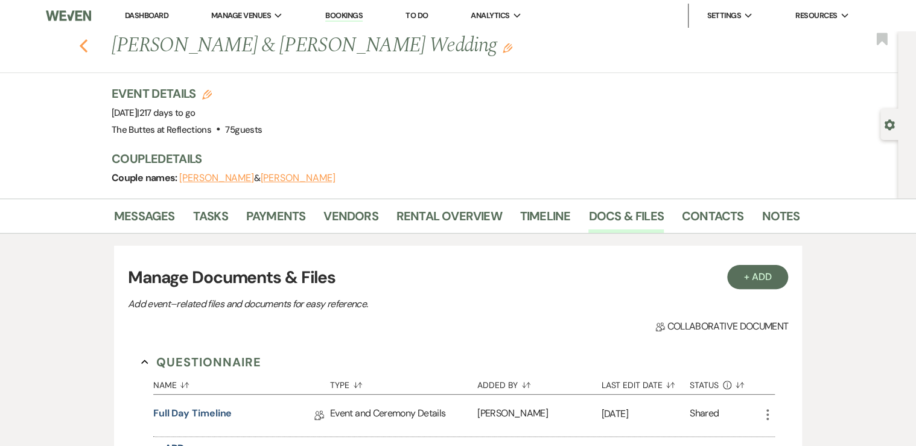
click at [86, 43] on use "button" at bounding box center [84, 45] width 8 height 13
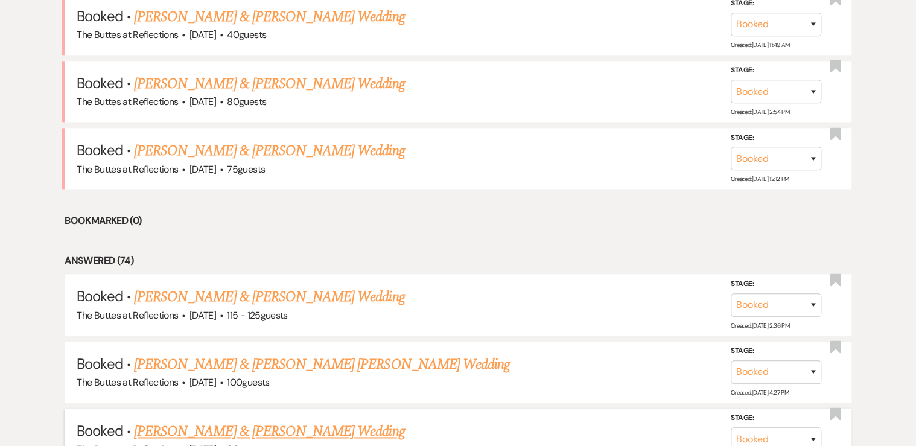
scroll to position [483, 0]
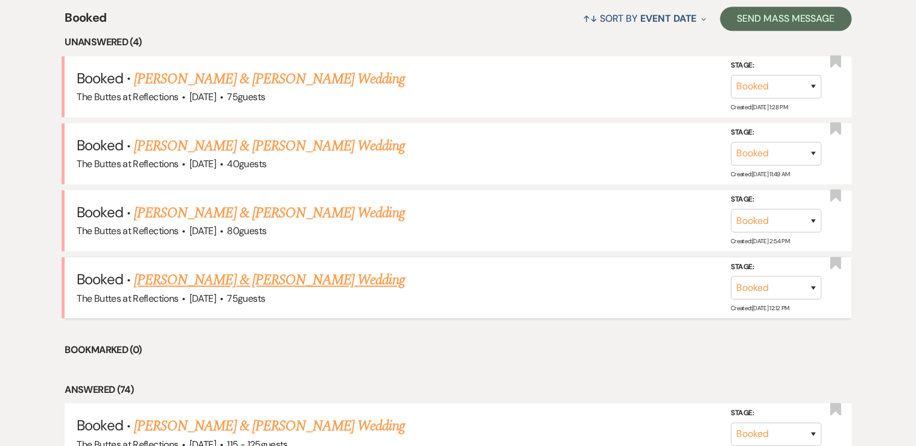
click at [191, 282] on link "[PERSON_NAME] & [PERSON_NAME] Wedding" at bounding box center [269, 280] width 270 height 22
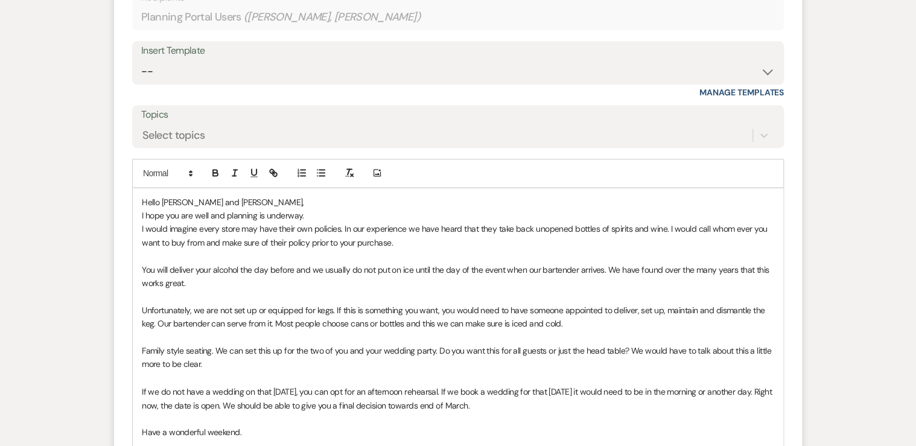
scroll to position [774, 0]
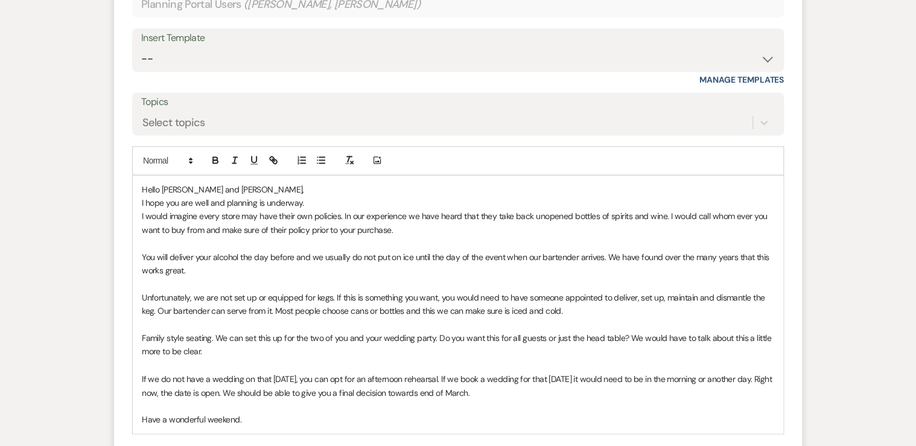
click at [312, 204] on p "I hope you are well and planning is underway." at bounding box center [458, 202] width 632 height 13
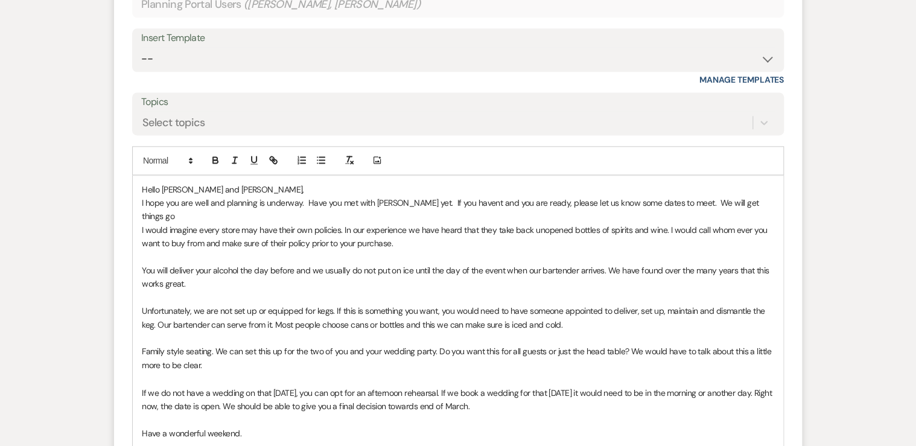
click at [405, 200] on p "I hope you are well and planning is underway. Have you met with [PERSON_NAME] y…" at bounding box center [458, 209] width 632 height 27
drag, startPoint x: 748, startPoint y: 200, endPoint x: 672, endPoint y: 200, distance: 75.4
click at [672, 200] on p "I hope you are well and planning is underway. Have you met with [PERSON_NAME] y…" at bounding box center [458, 209] width 632 height 27
drag, startPoint x: 638, startPoint y: 202, endPoint x: 680, endPoint y: 203, distance: 42.2
click at [680, 203] on p "I hope you are well and planning is underway. Have you met with [PERSON_NAME] y…" at bounding box center [458, 202] width 632 height 13
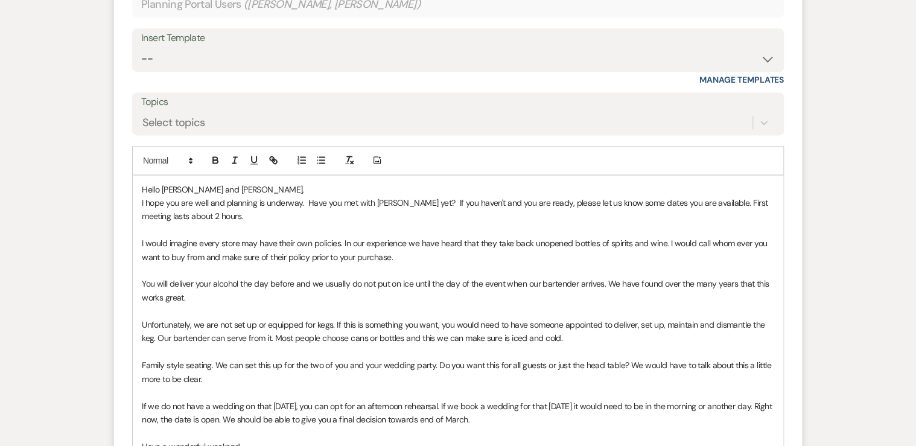
click at [403, 203] on p "I hope you are well and planning is underway. Have you met with [PERSON_NAME] y…" at bounding box center [458, 209] width 632 height 27
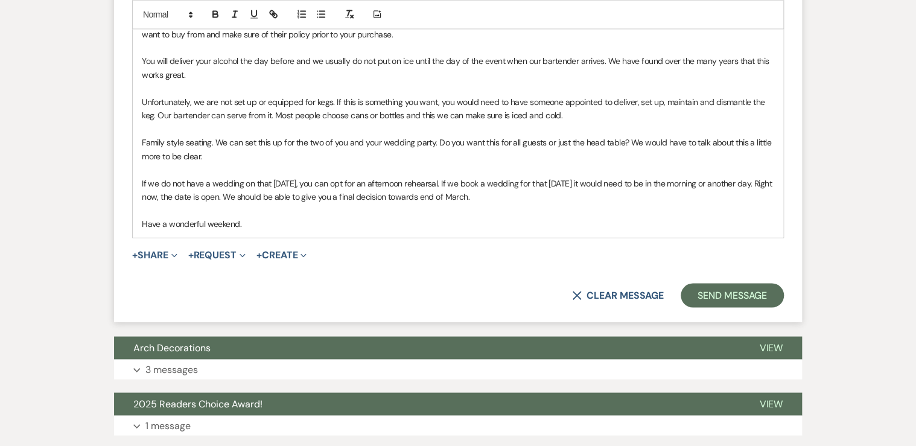
scroll to position [1016, 0]
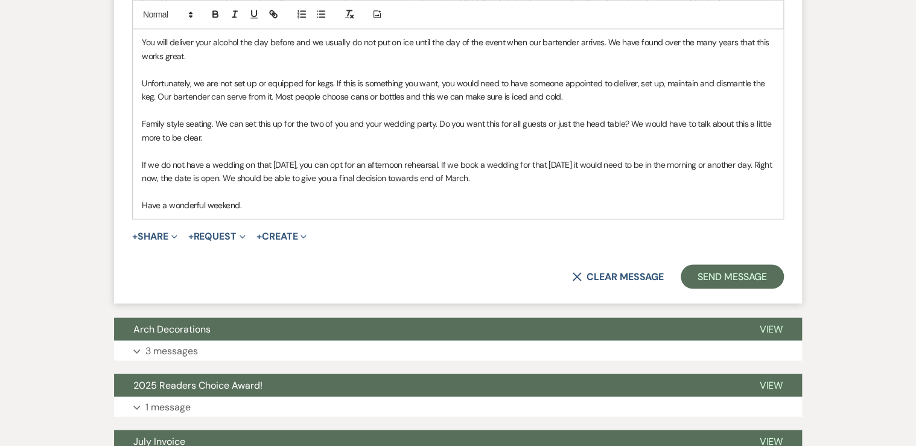
click at [251, 206] on p "Have a wonderful weekend." at bounding box center [458, 204] width 632 height 13
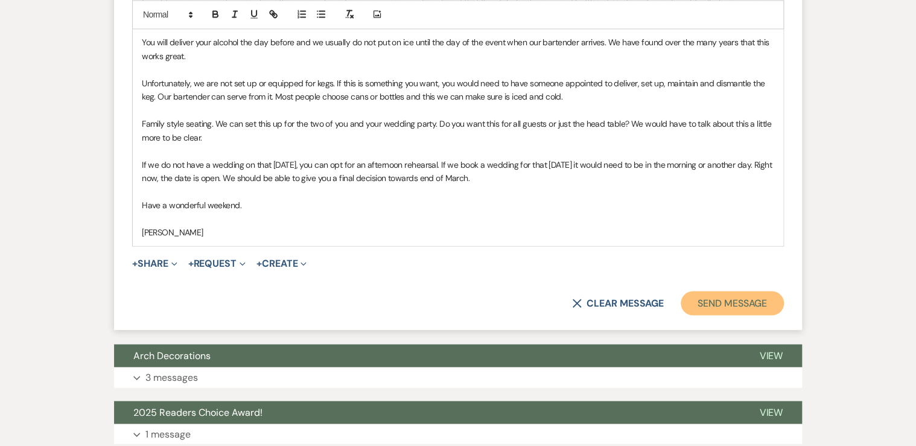
click at [714, 304] on button "Send Message" at bounding box center [731, 303] width 103 height 24
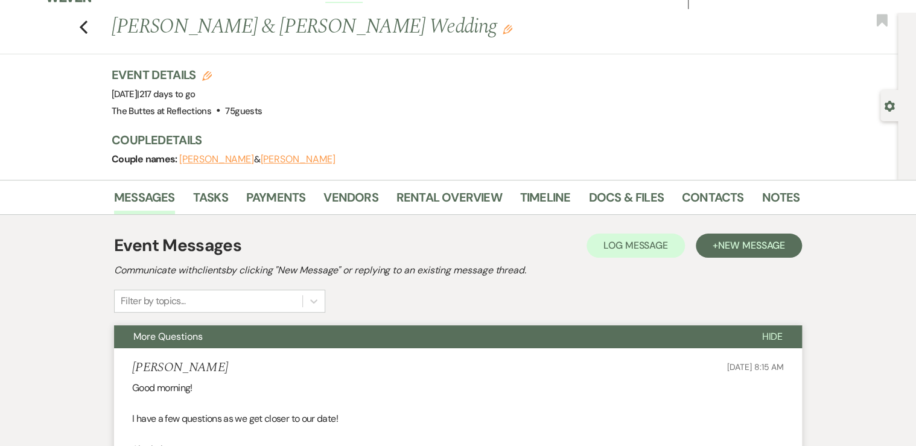
scroll to position [0, 0]
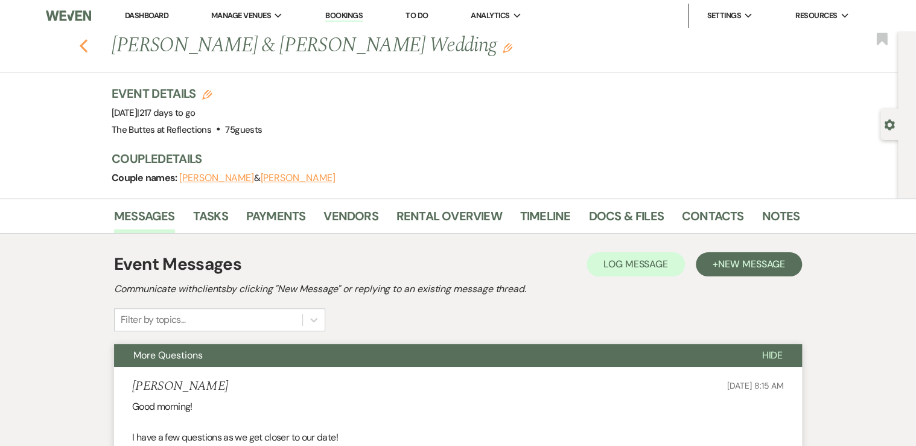
click at [86, 46] on icon "Previous" at bounding box center [83, 46] width 9 height 14
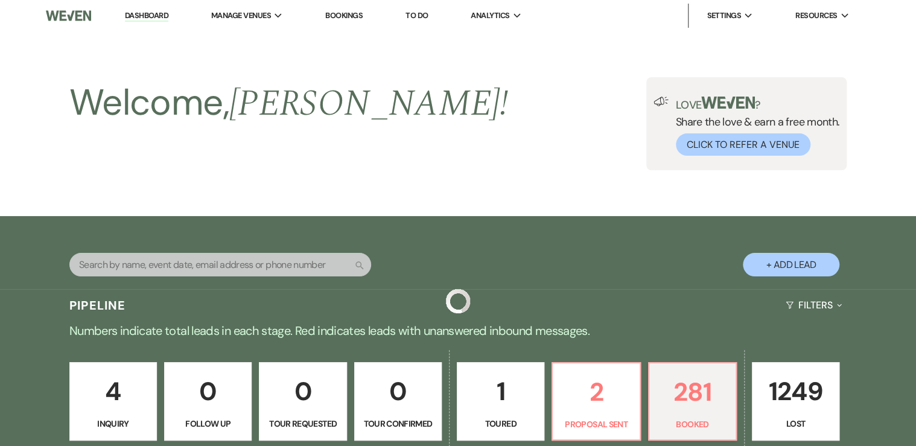
scroll to position [483, 0]
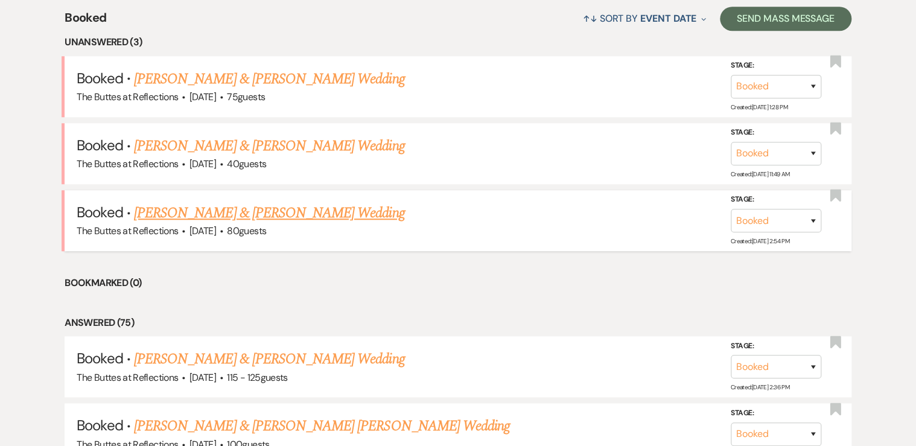
click at [184, 211] on link "[PERSON_NAME] & [PERSON_NAME] Wedding" at bounding box center [269, 213] width 270 height 22
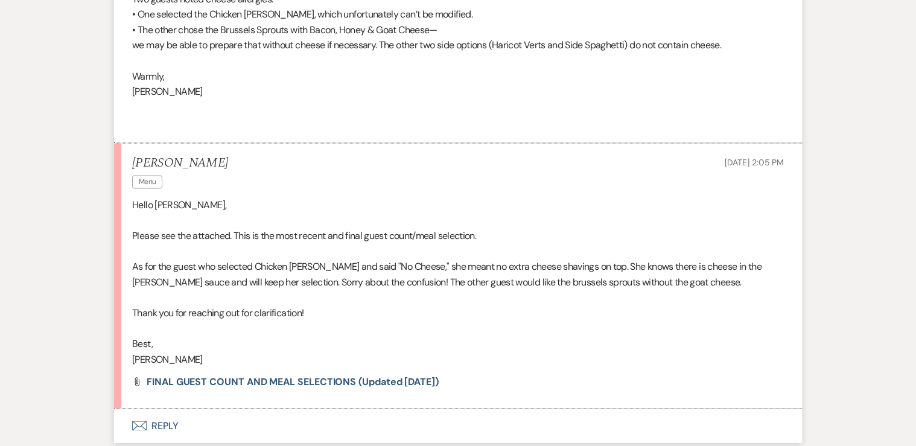
scroll to position [1013, 0]
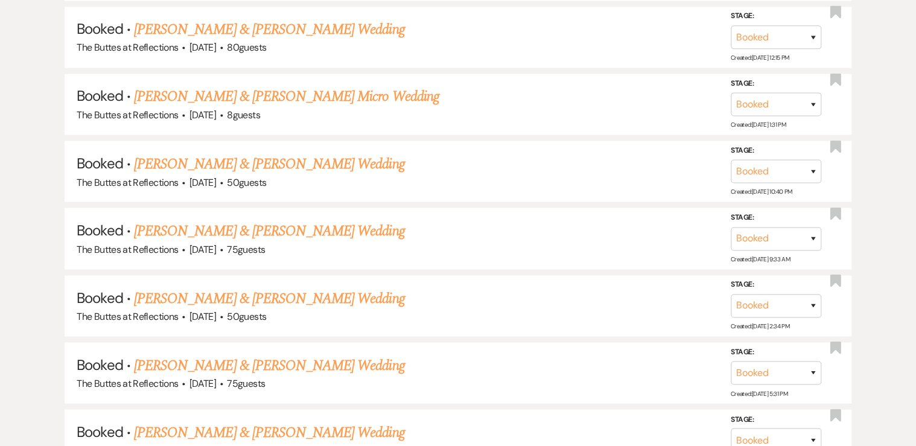
scroll to position [483, 0]
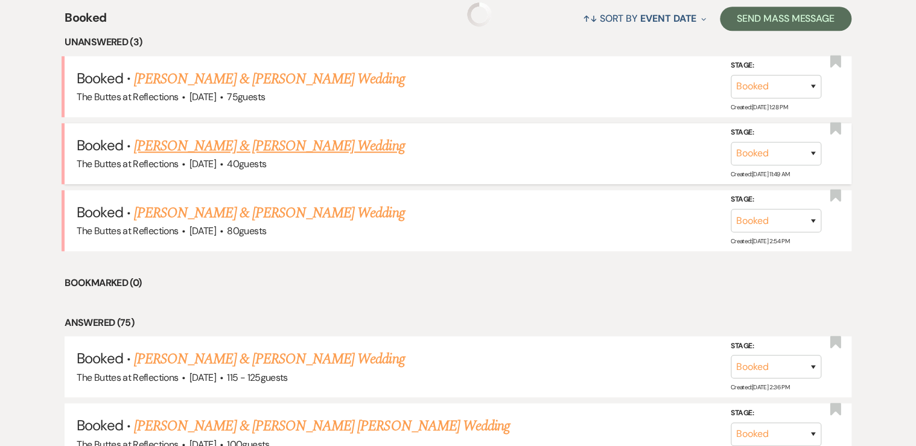
click at [174, 140] on link "[PERSON_NAME] & [PERSON_NAME] Wedding" at bounding box center [269, 146] width 270 height 22
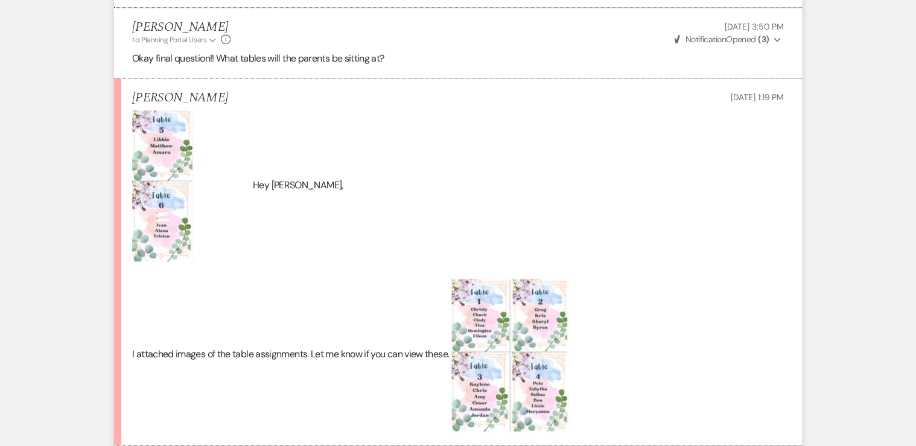
scroll to position [2750, 0]
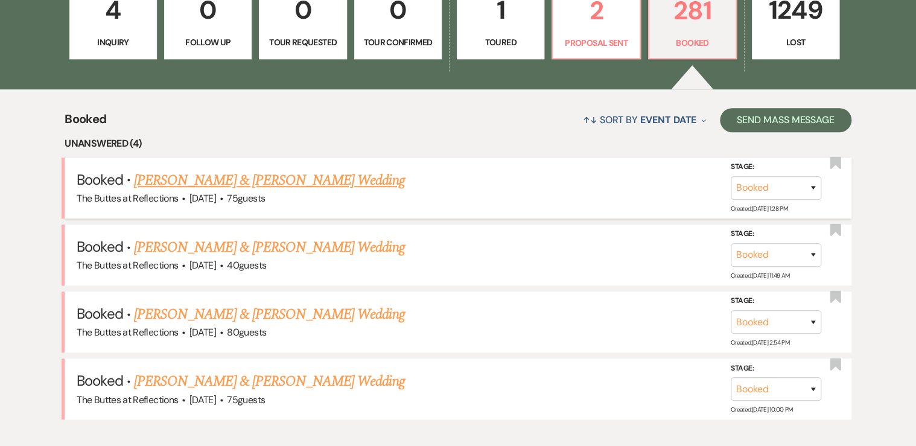
scroll to position [386, 0]
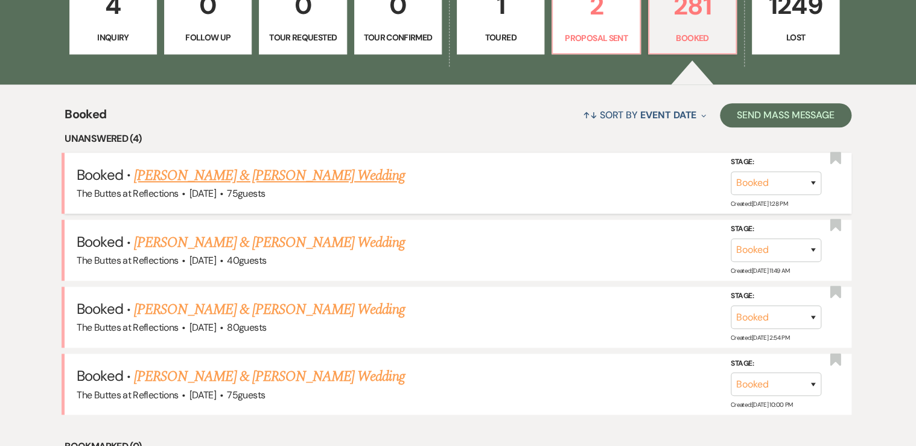
click at [203, 172] on link "[PERSON_NAME] & [PERSON_NAME] Wedding" at bounding box center [269, 176] width 270 height 22
